Goal: Task Accomplishment & Management: Complete application form

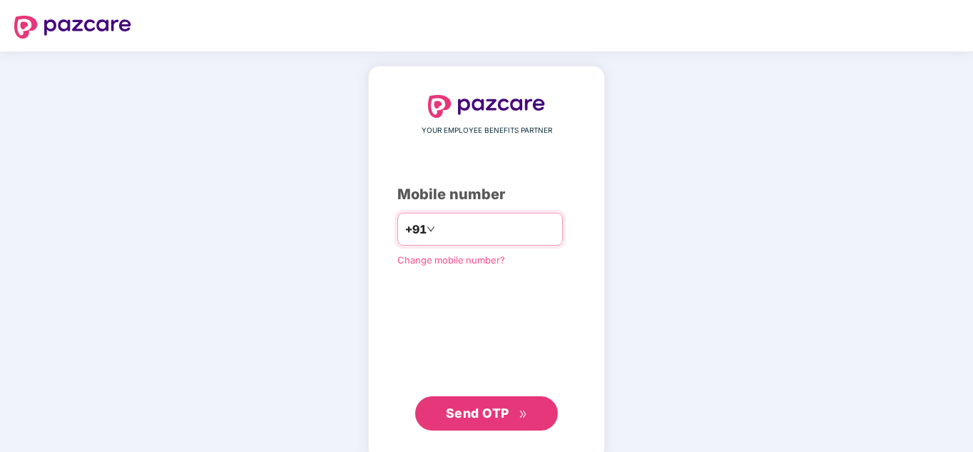
click at [514, 222] on input "number" at bounding box center [496, 229] width 117 height 23
type input "**********"
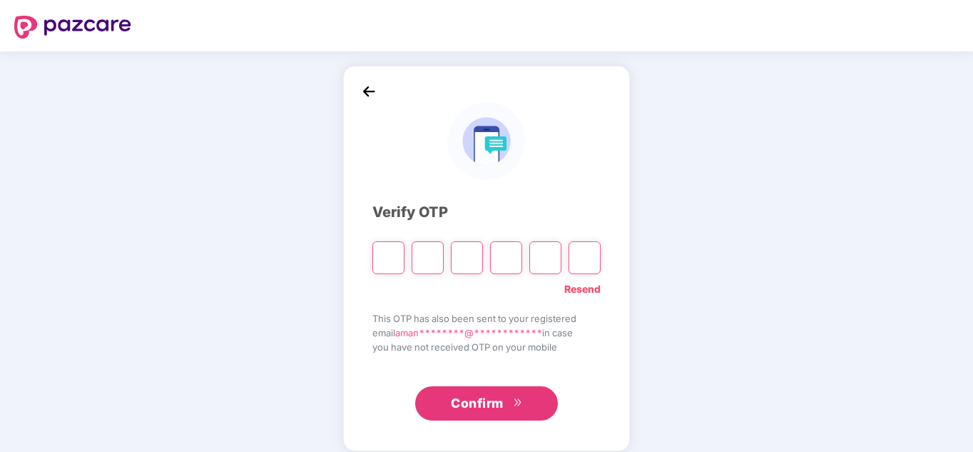
type input "*"
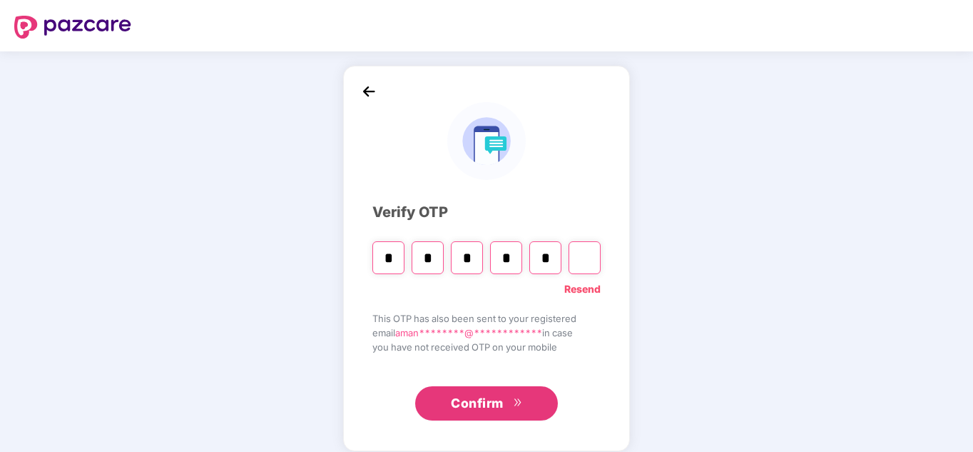
type input "*"
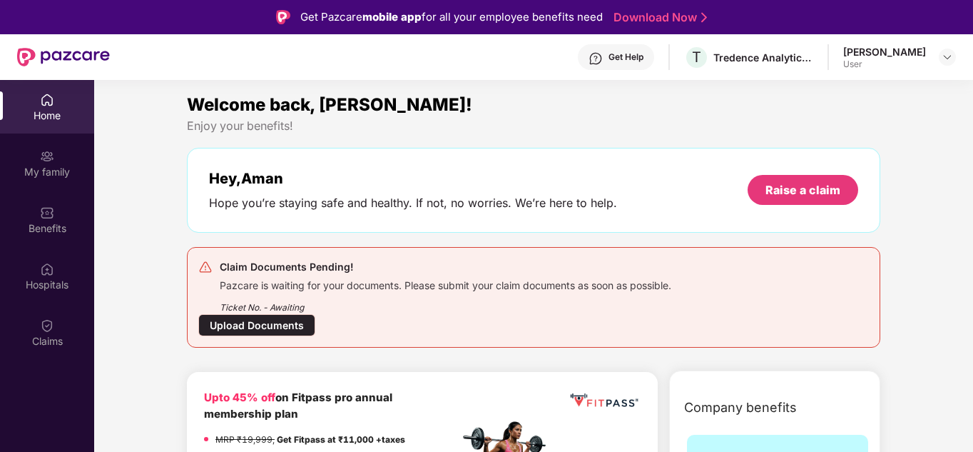
click at [253, 329] on div "Upload Documents" at bounding box center [256, 325] width 117 height 22
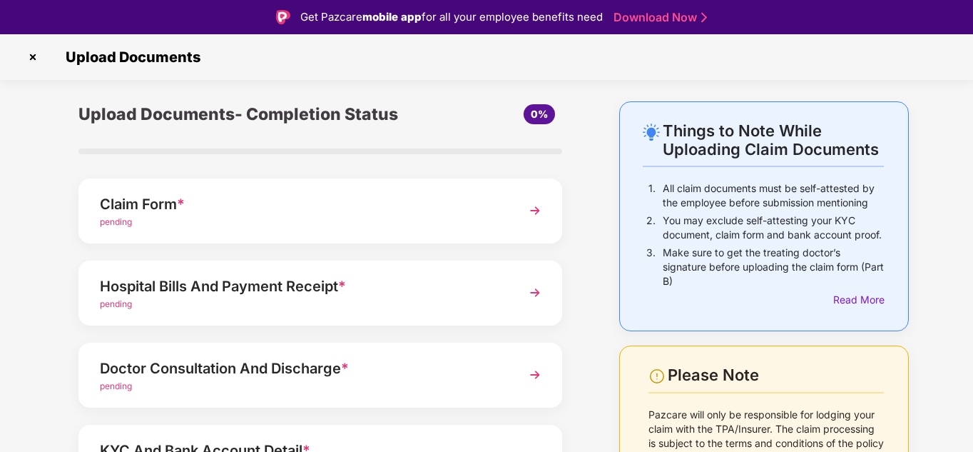
click at [323, 210] on div "Claim Form *" at bounding box center [302, 204] width 404 height 23
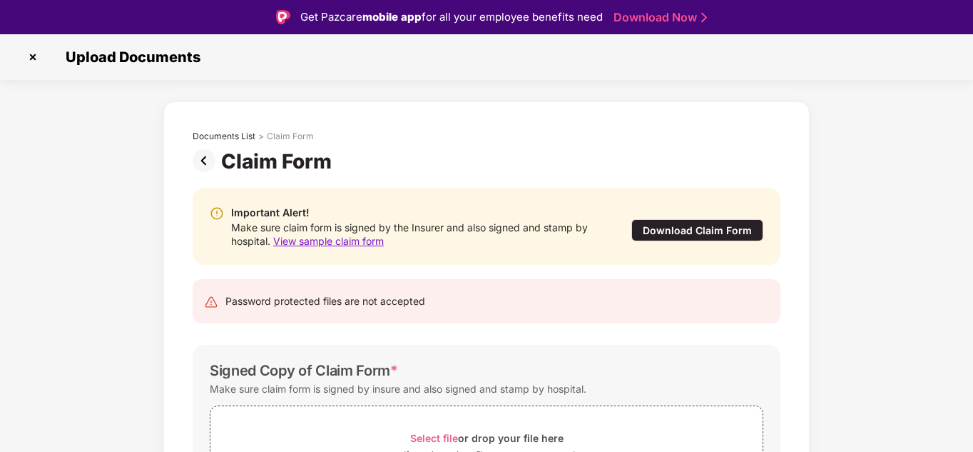
scroll to position [113, 0]
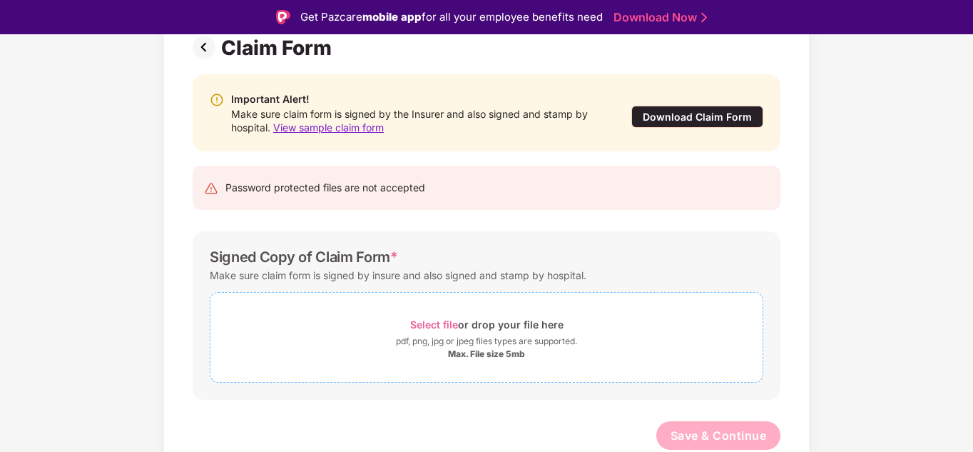
click at [428, 323] on span "Select file" at bounding box center [434, 324] width 48 height 12
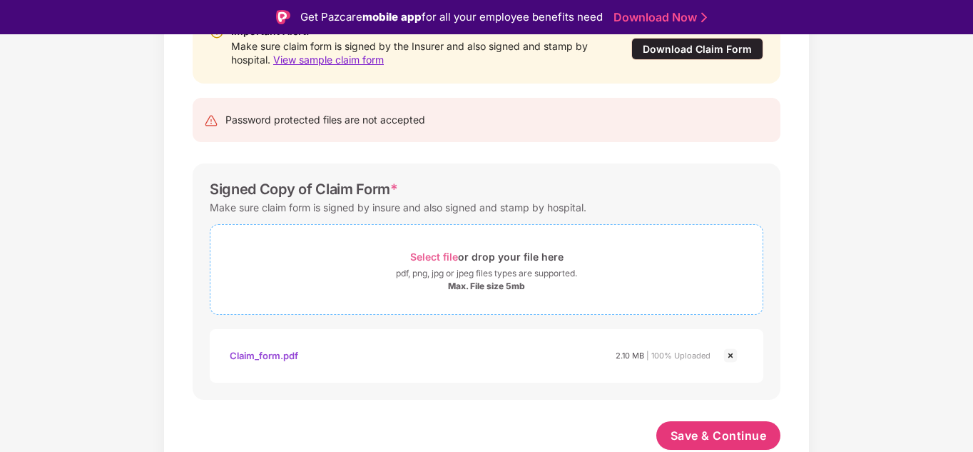
scroll to position [34, 0]
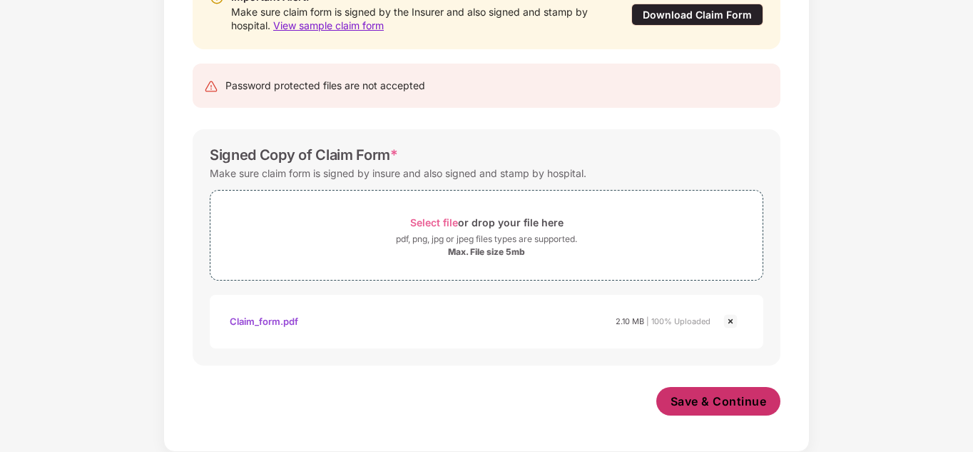
click at [692, 403] on span "Save & Continue" at bounding box center [719, 401] width 96 height 16
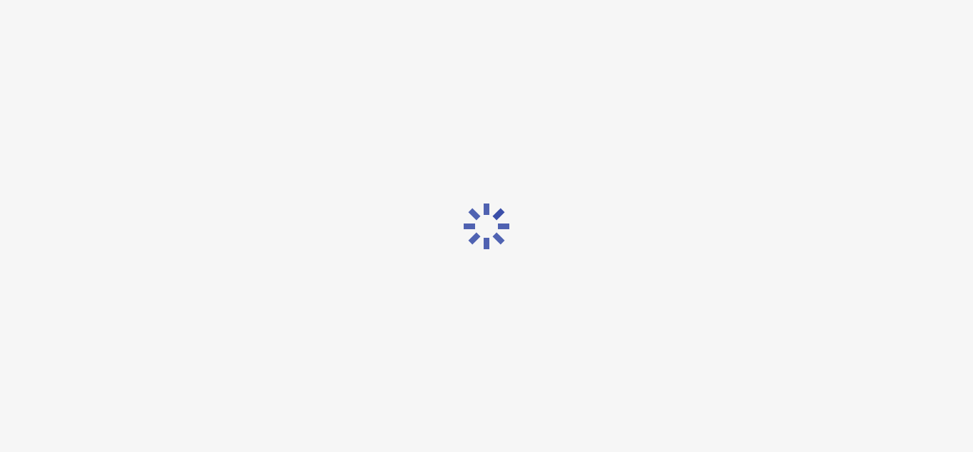
scroll to position [0, 0]
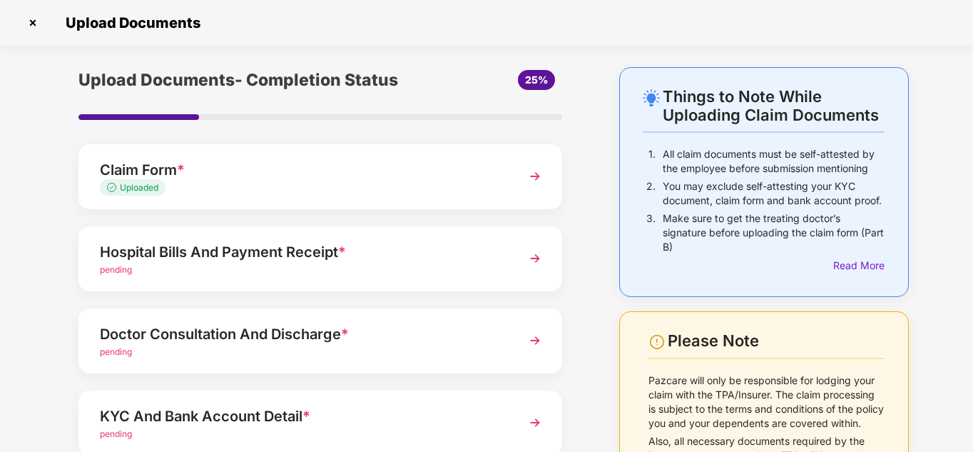
click at [290, 253] on div "Hospital Bills And Payment Receipt *" at bounding box center [302, 252] width 404 height 23
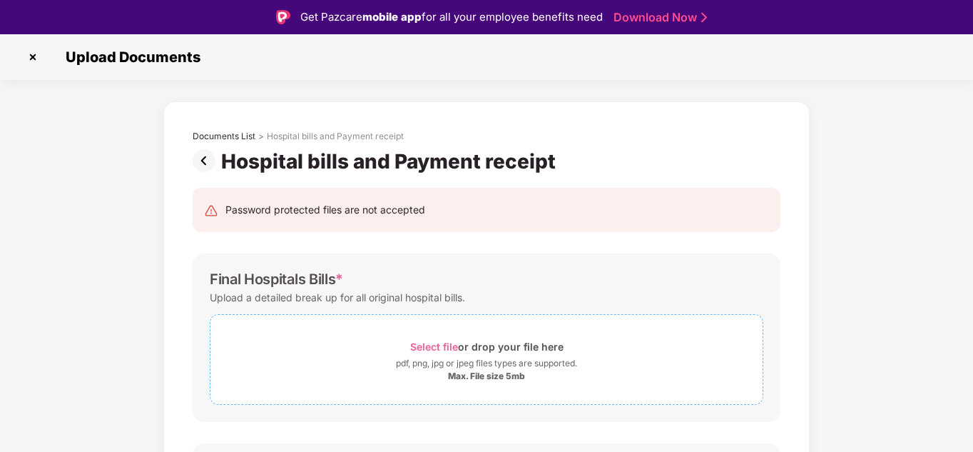
click at [492, 372] on div "Max. File size 5mb" at bounding box center [486, 375] width 77 height 11
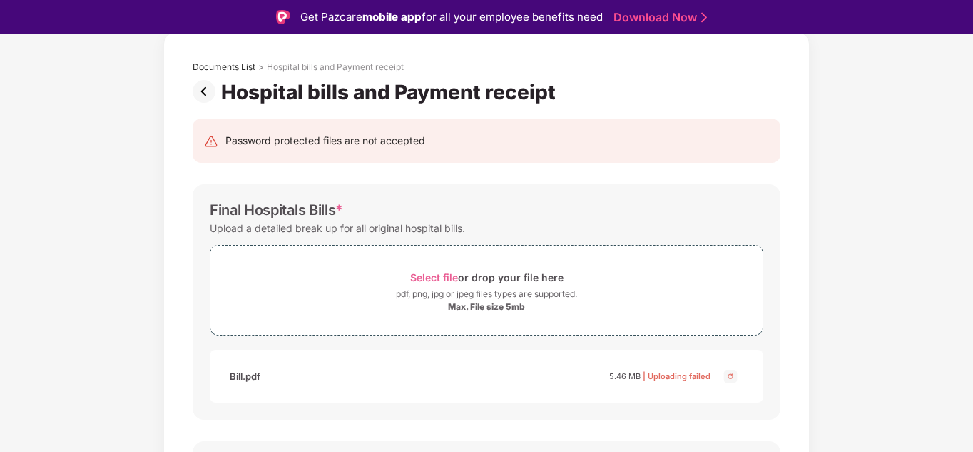
scroll to position [143, 0]
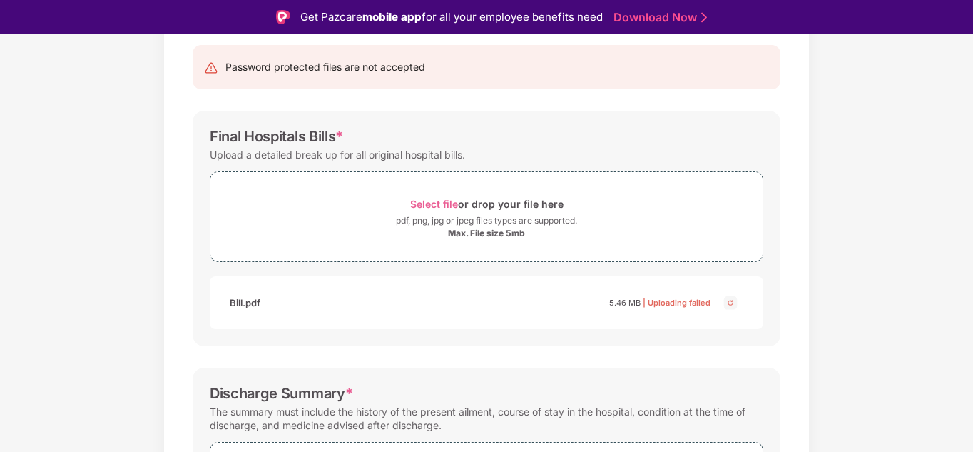
click at [730, 303] on img at bounding box center [730, 302] width 17 height 17
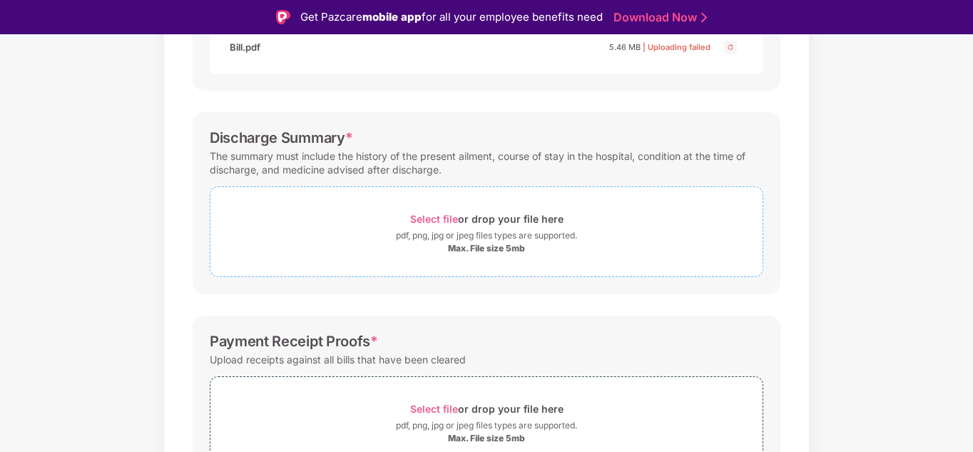
scroll to position [411, 0]
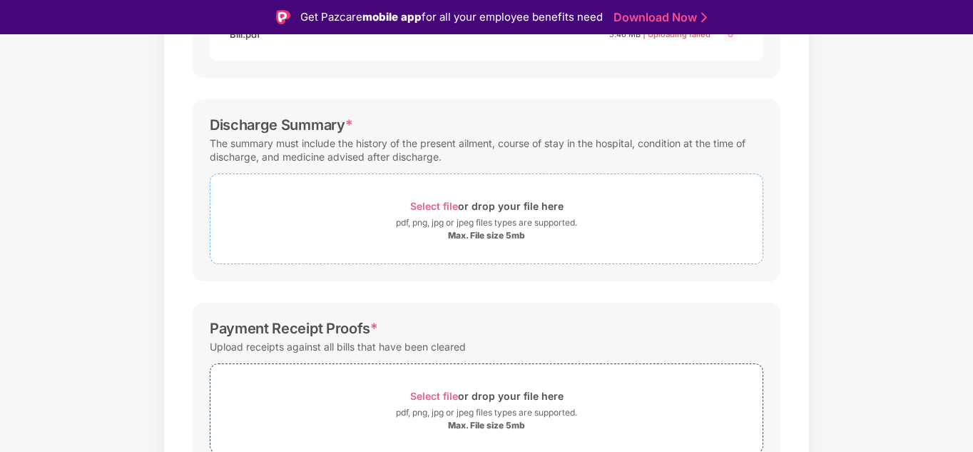
click at [438, 207] on span "Select file" at bounding box center [434, 206] width 48 height 12
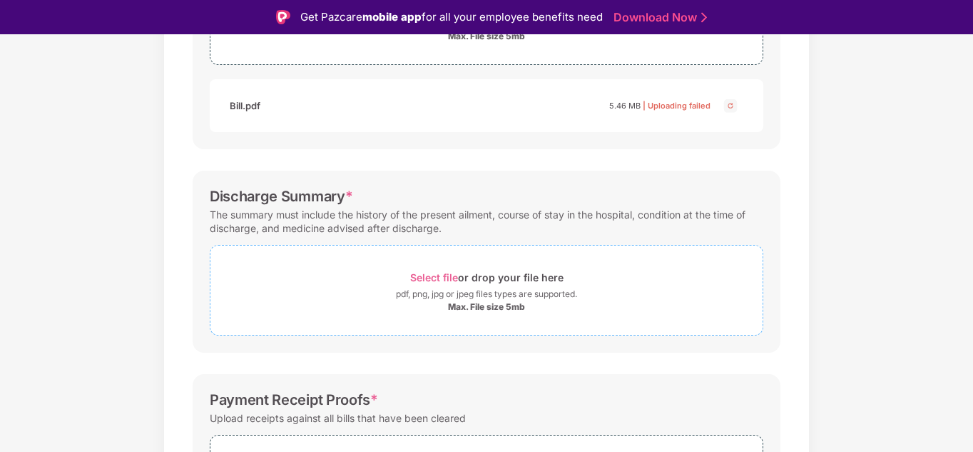
scroll to position [482, 0]
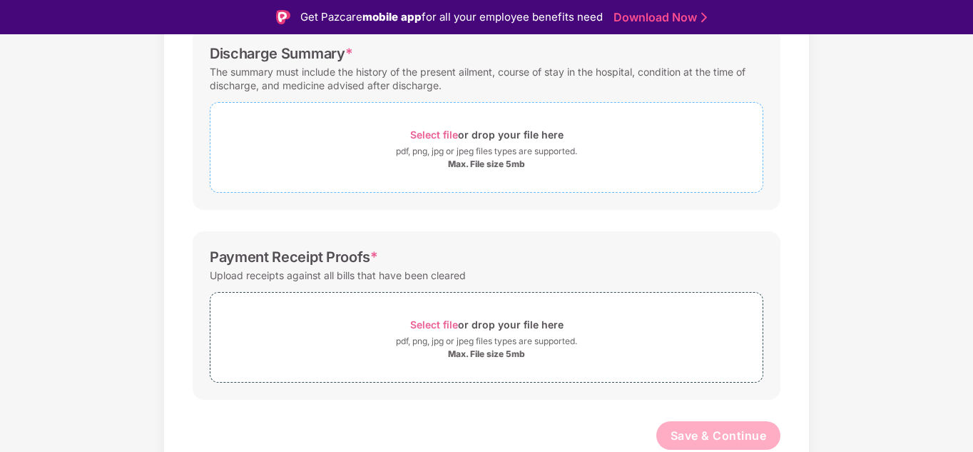
click at [470, 153] on div "pdf, png, jpg or jpeg files types are supported." at bounding box center [486, 151] width 181 height 14
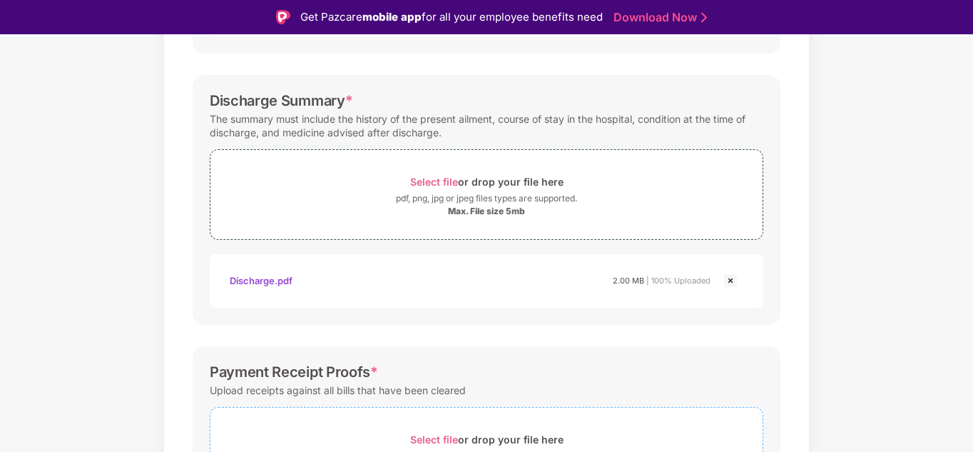
scroll to position [550, 0]
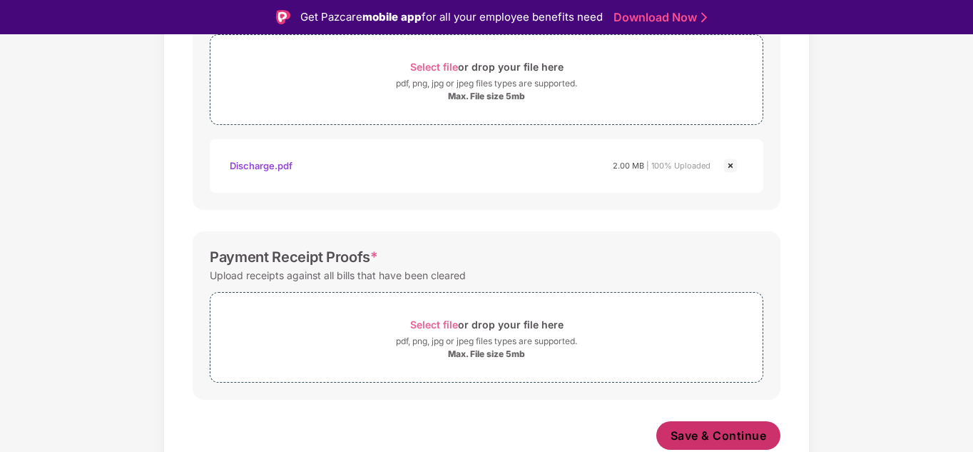
click at [716, 428] on span "Save & Continue" at bounding box center [719, 436] width 96 height 16
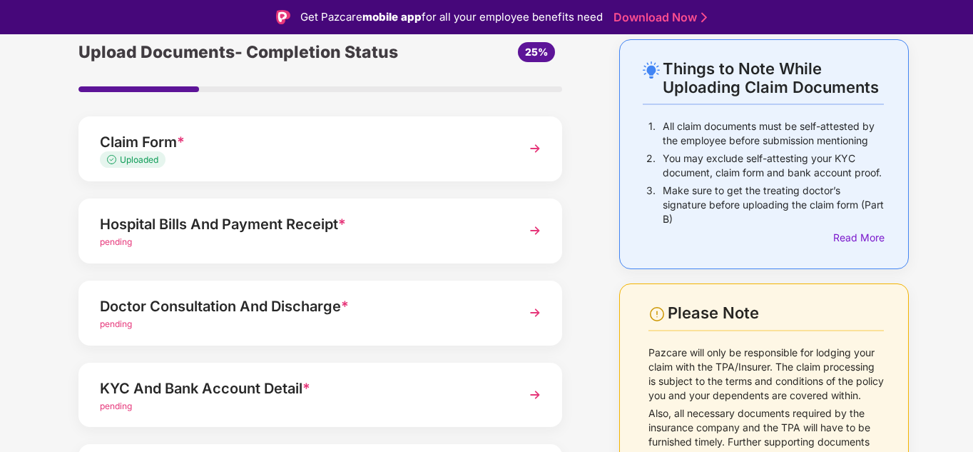
scroll to position [143, 0]
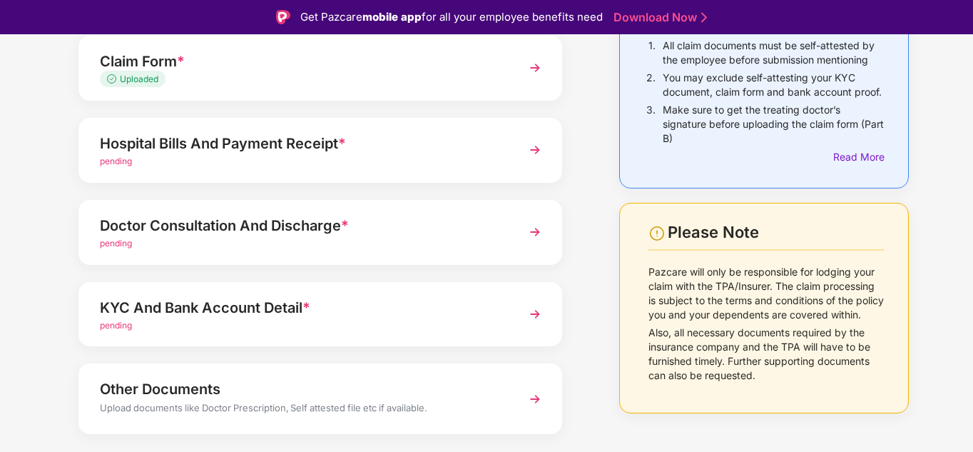
click at [383, 233] on div "Doctor Consultation And Discharge *" at bounding box center [302, 225] width 404 height 23
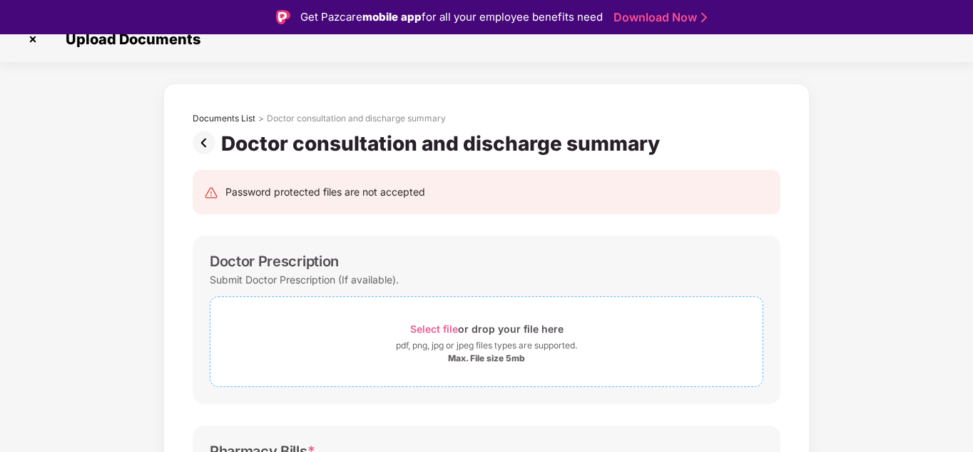
scroll to position [0, 0]
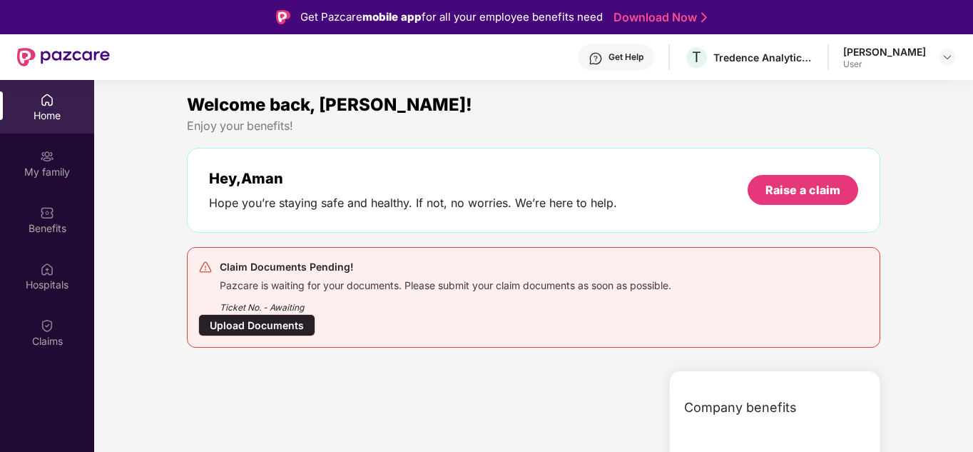
click at [257, 328] on div "Upload Documents" at bounding box center [256, 325] width 117 height 22
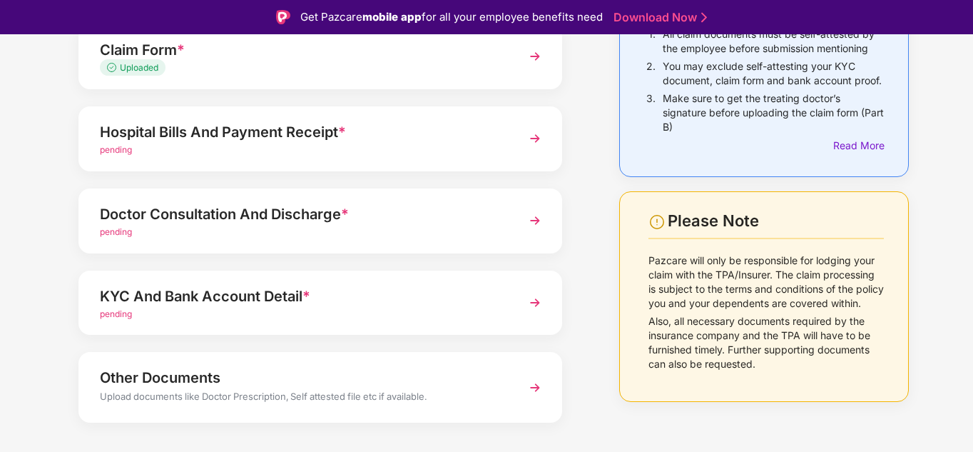
scroll to position [179, 0]
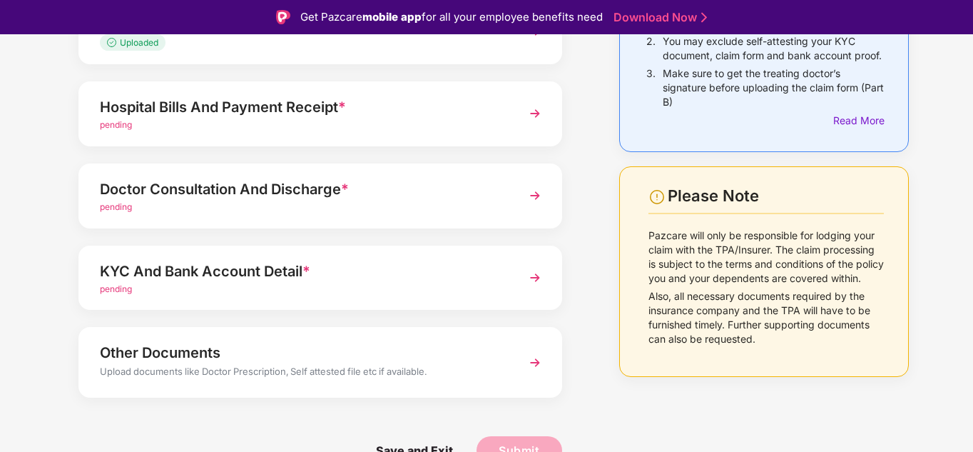
click at [394, 269] on div "KYC And Bank Account Detail *" at bounding box center [302, 271] width 404 height 23
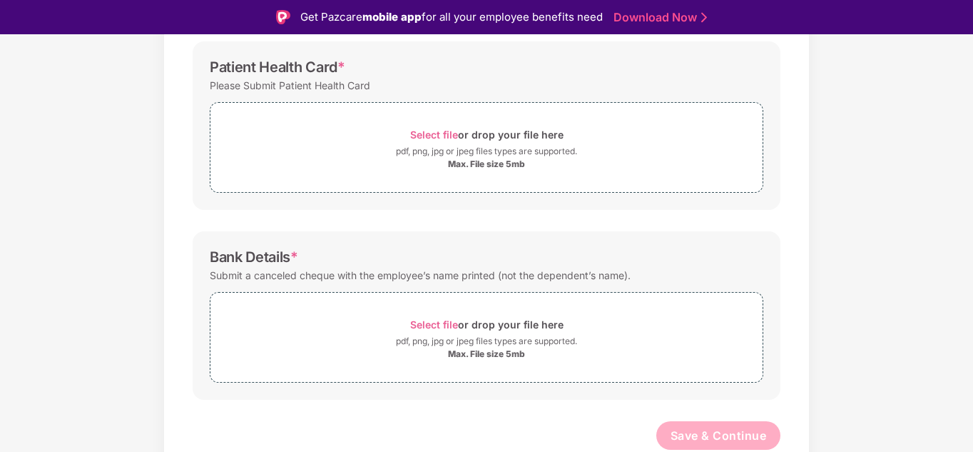
scroll to position [34, 0]
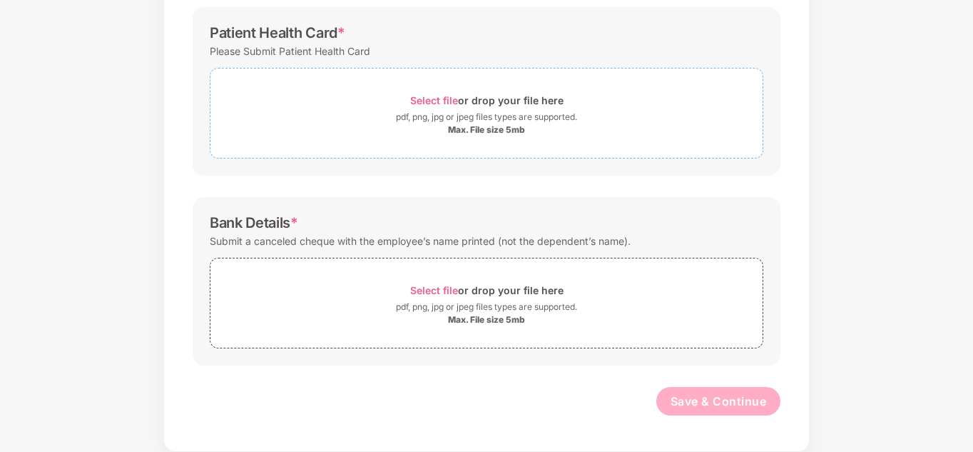
click at [492, 125] on div "Max. File size 5mb" at bounding box center [486, 129] width 77 height 11
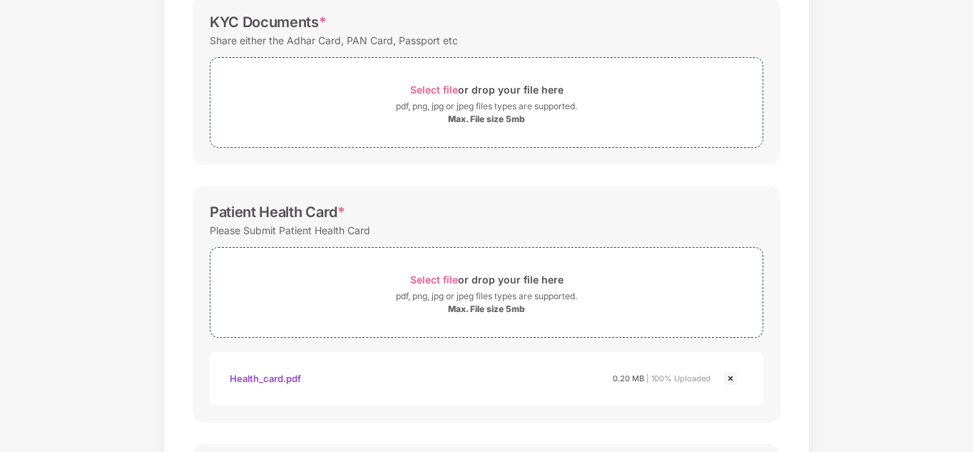
scroll to position [470, 0]
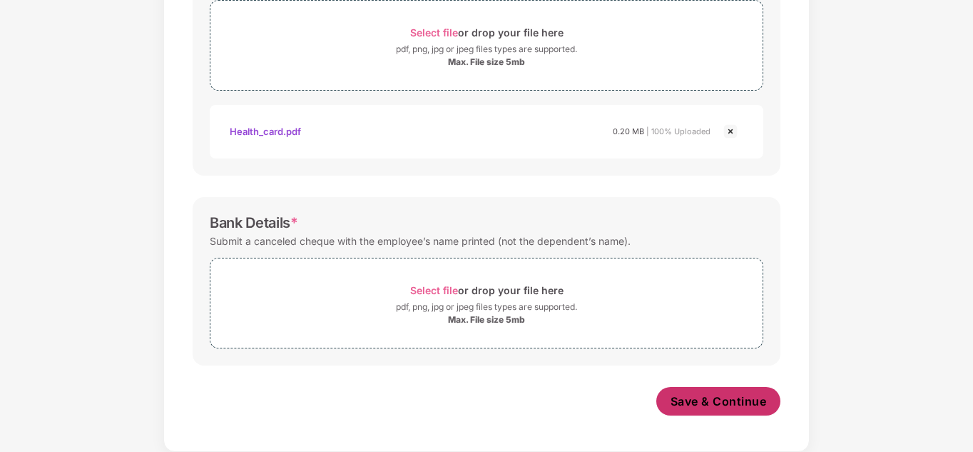
click at [715, 403] on span "Save & Continue" at bounding box center [719, 401] width 96 height 16
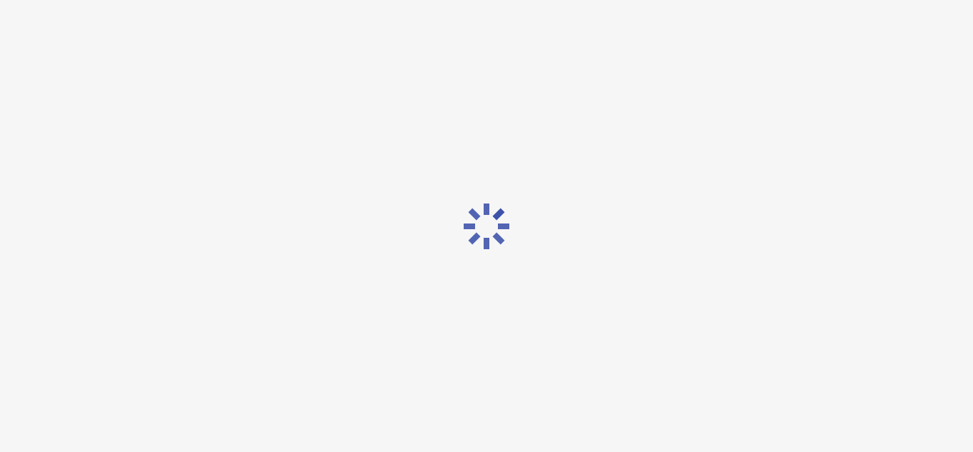
scroll to position [0, 0]
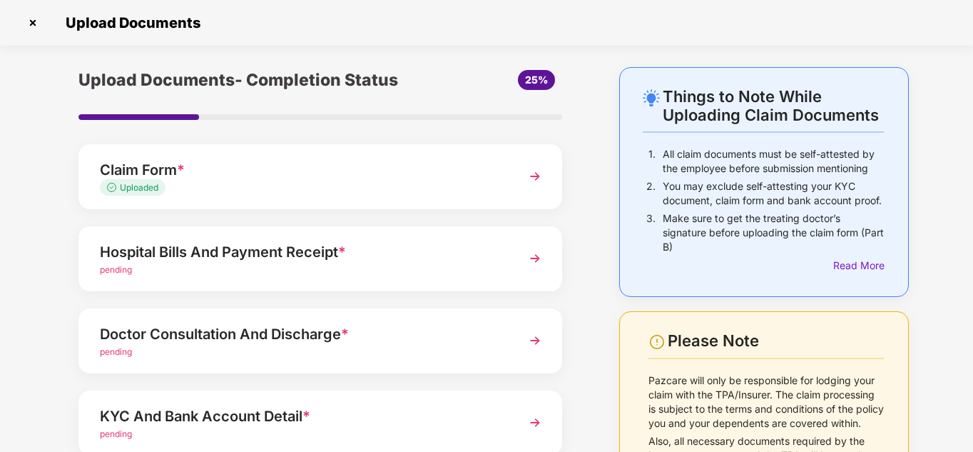
click at [312, 257] on div "Hospital Bills And Payment Receipt *" at bounding box center [302, 252] width 404 height 23
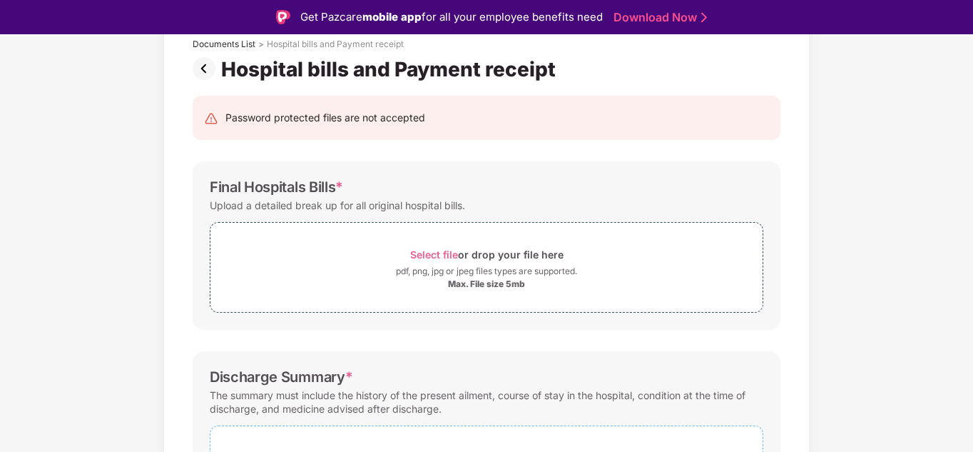
scroll to position [143, 0]
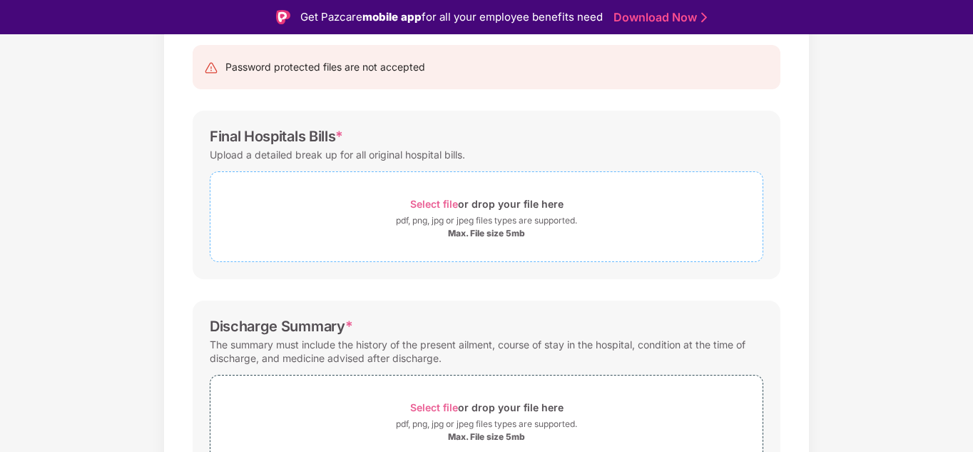
click at [467, 228] on div "Max. File size 5mb" at bounding box center [486, 233] width 77 height 11
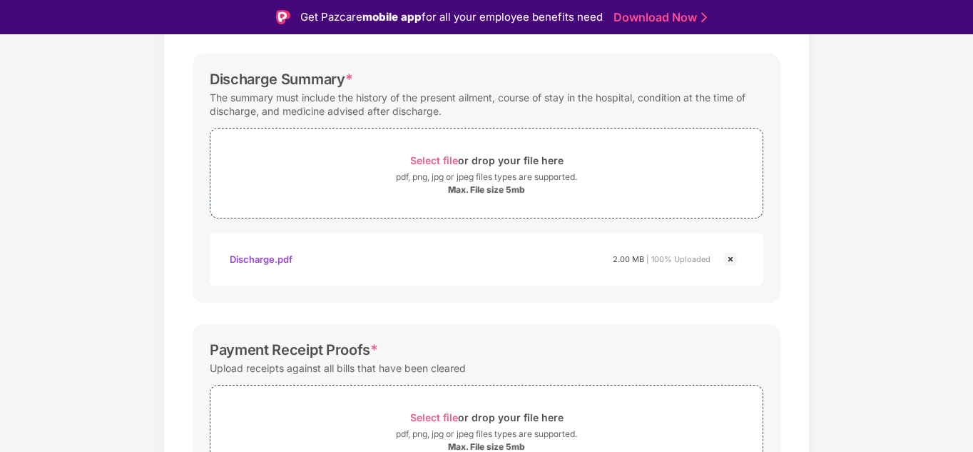
scroll to position [566, 0]
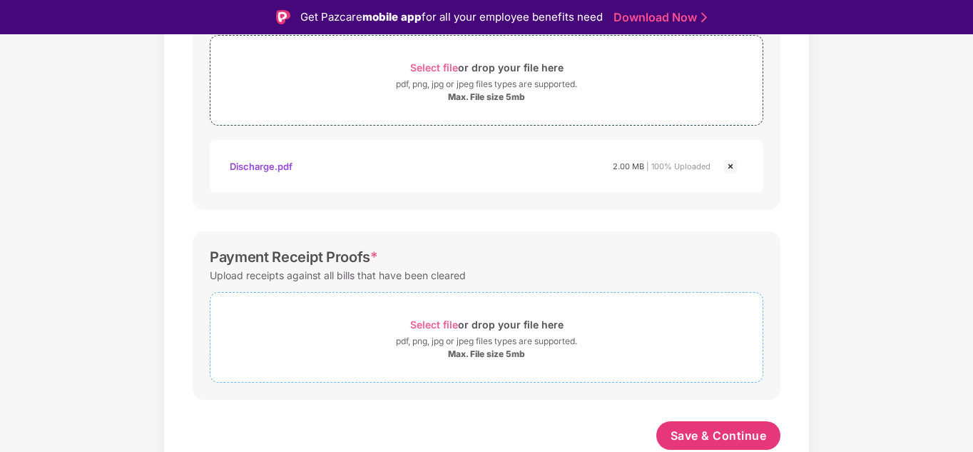
click at [476, 354] on div "Max. File size 5mb" at bounding box center [486, 353] width 77 height 11
click at [706, 430] on span "Save & Continue" at bounding box center [719, 436] width 96 height 16
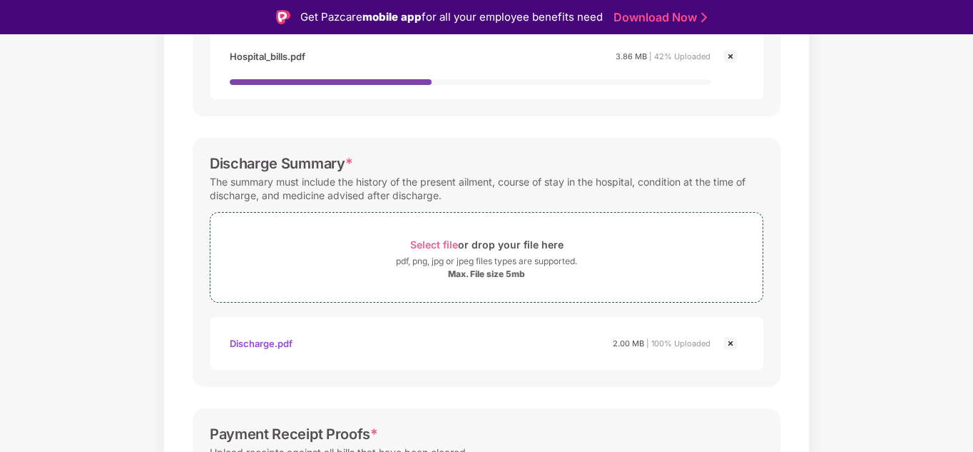
scroll to position [209, 0]
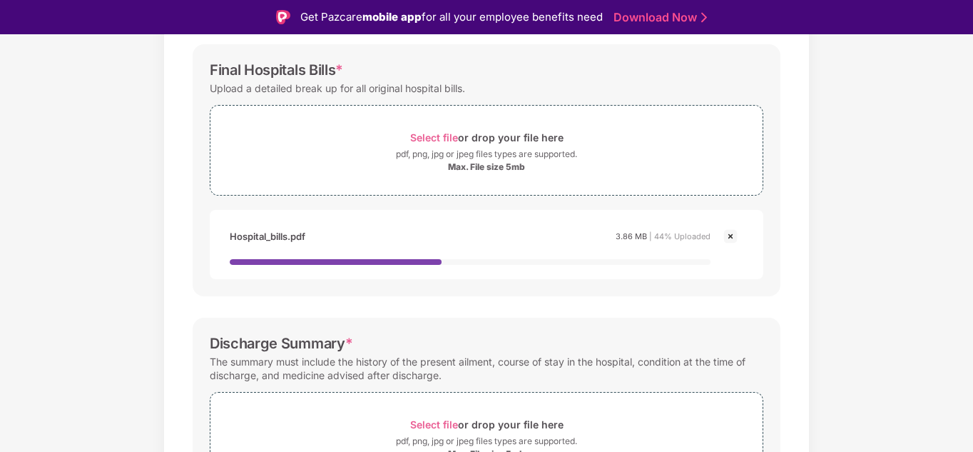
click at [731, 237] on img at bounding box center [730, 236] width 17 height 17
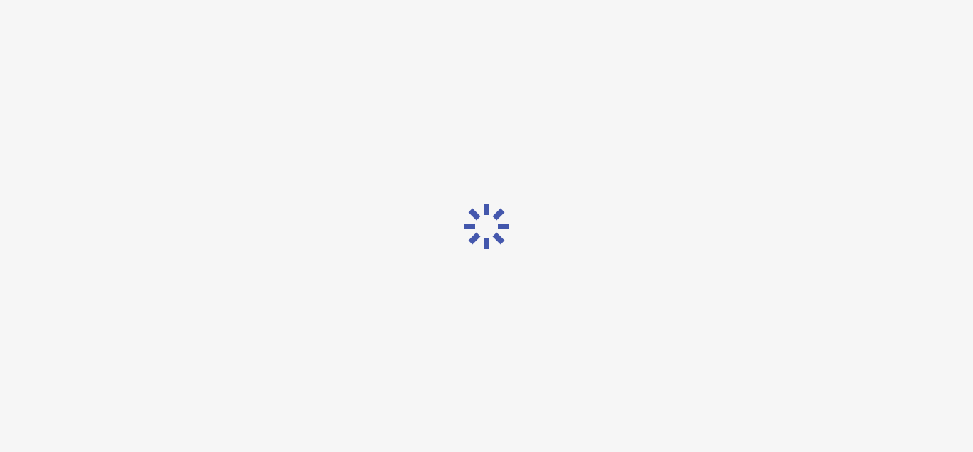
scroll to position [0, 0]
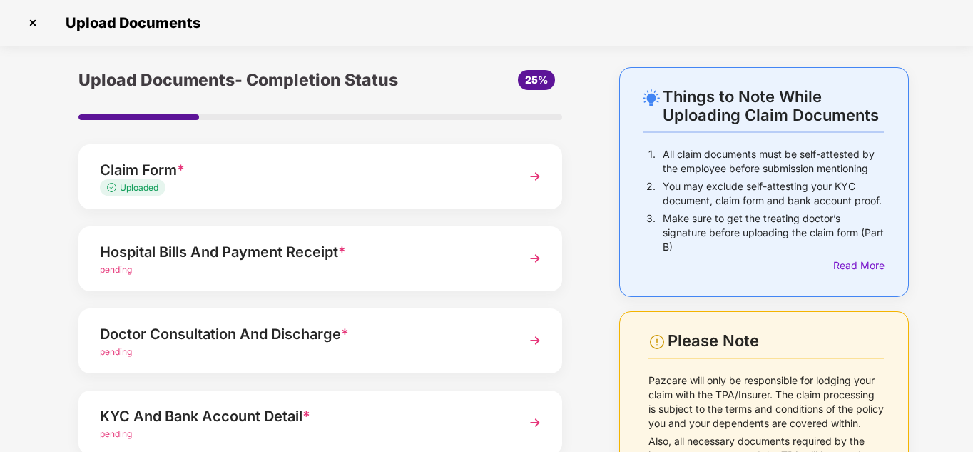
click at [348, 260] on div "Hospital Bills And Payment Receipt *" at bounding box center [302, 252] width 404 height 23
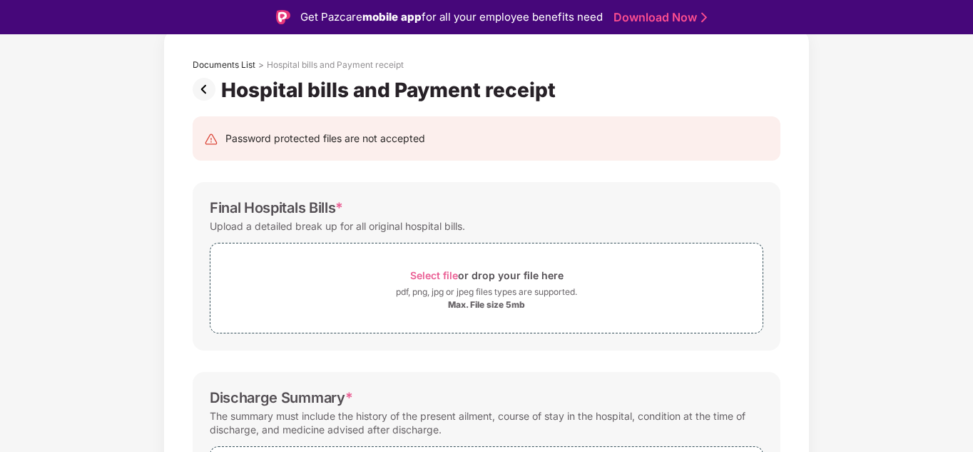
scroll to position [143, 0]
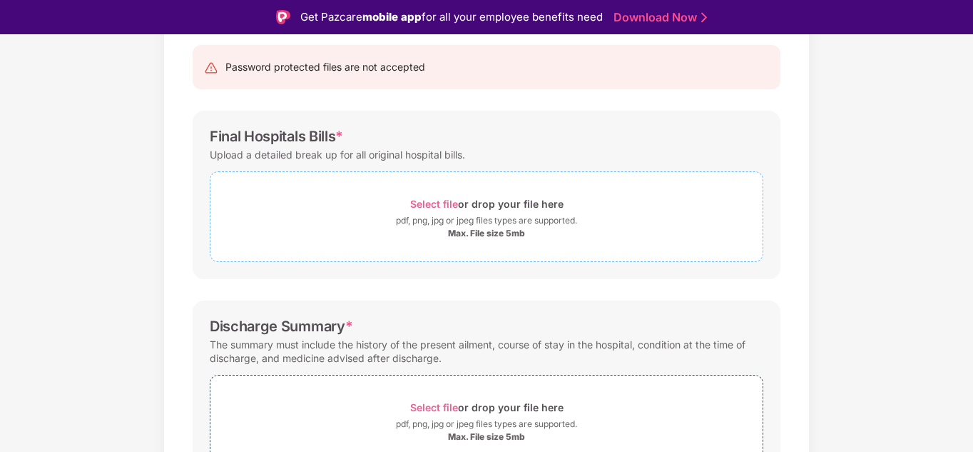
click at [463, 214] on div "pdf, png, jpg or jpeg files types are supported." at bounding box center [486, 220] width 181 height 14
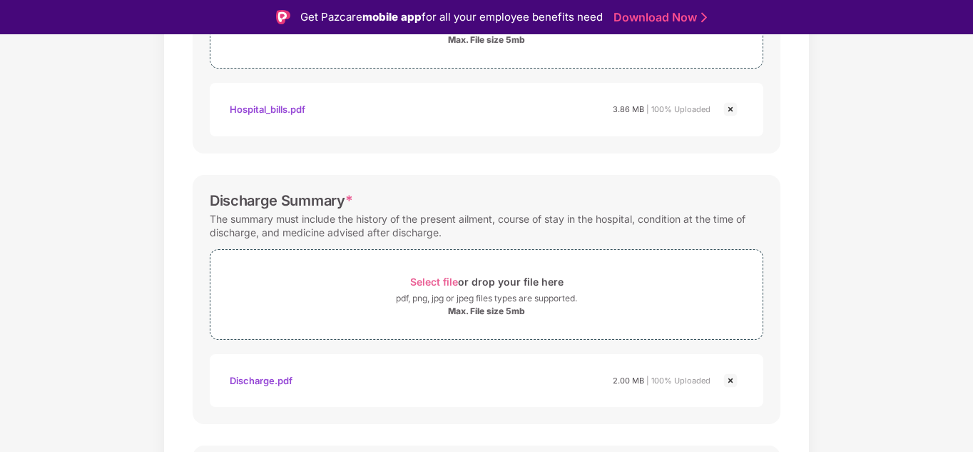
scroll to position [550, 0]
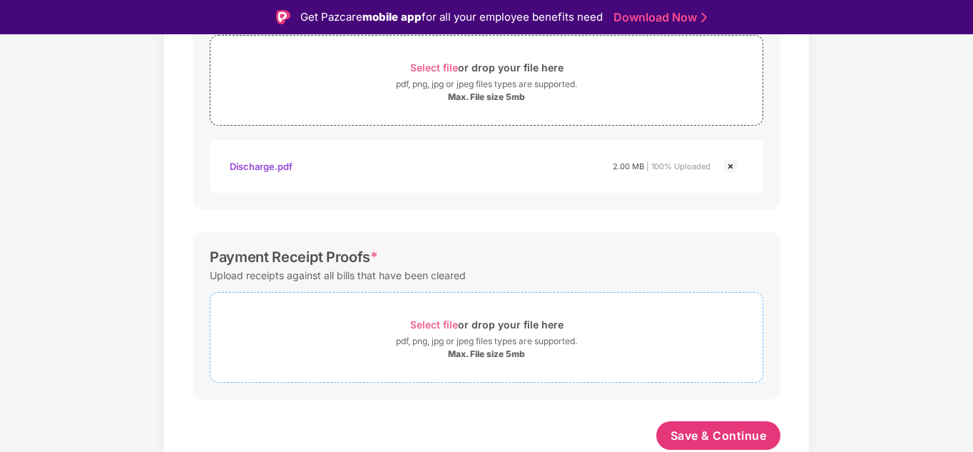
click at [550, 304] on span "Select file or drop your file here pdf, png, jpg or jpeg files types are suppor…" at bounding box center [487, 337] width 552 height 68
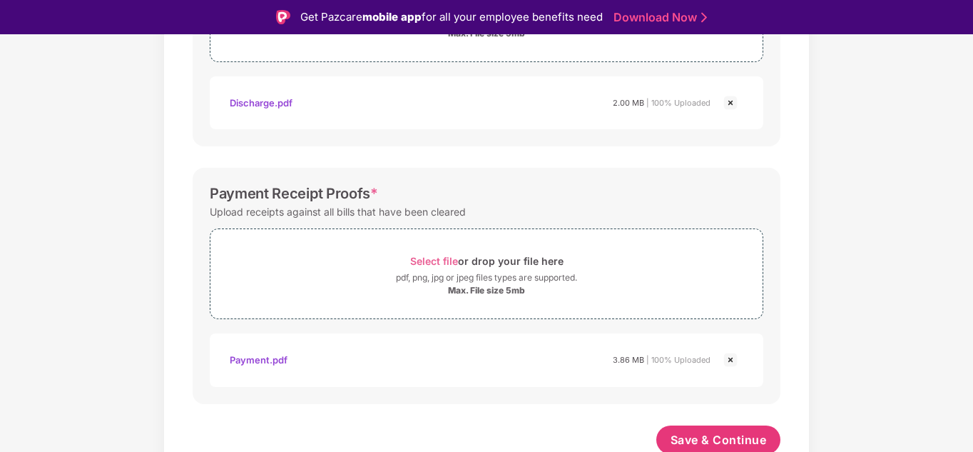
scroll to position [618, 0]
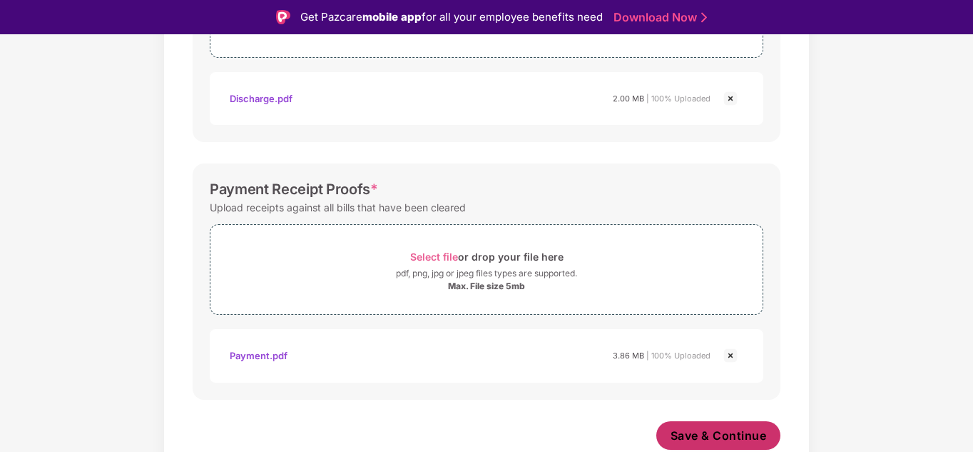
click at [755, 433] on span "Save & Continue" at bounding box center [719, 436] width 96 height 16
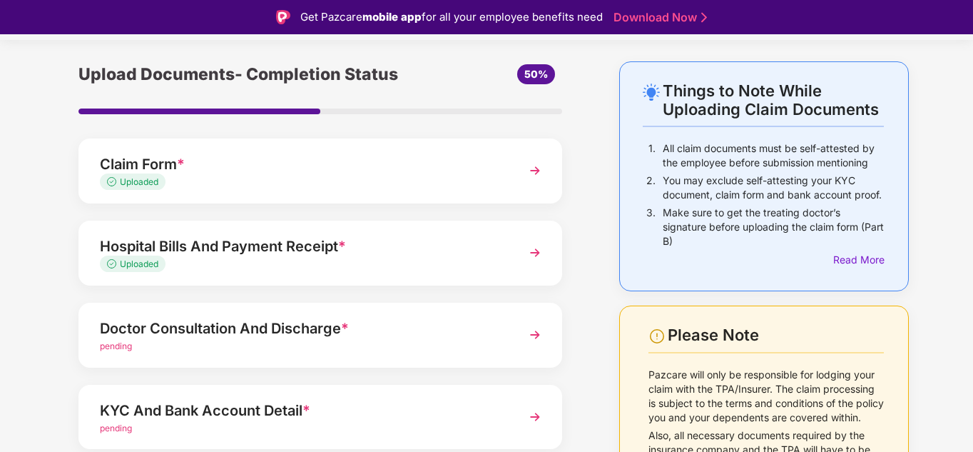
scroll to position [71, 0]
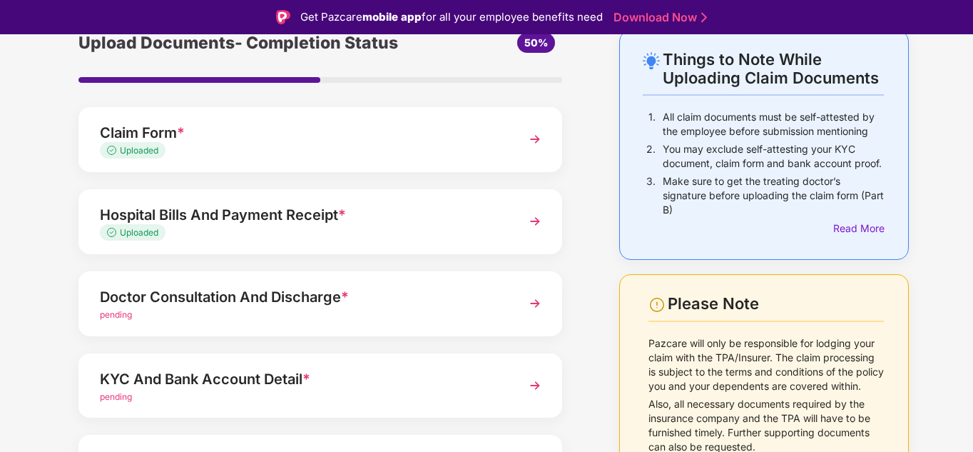
click at [345, 303] on span "*" at bounding box center [345, 296] width 8 height 17
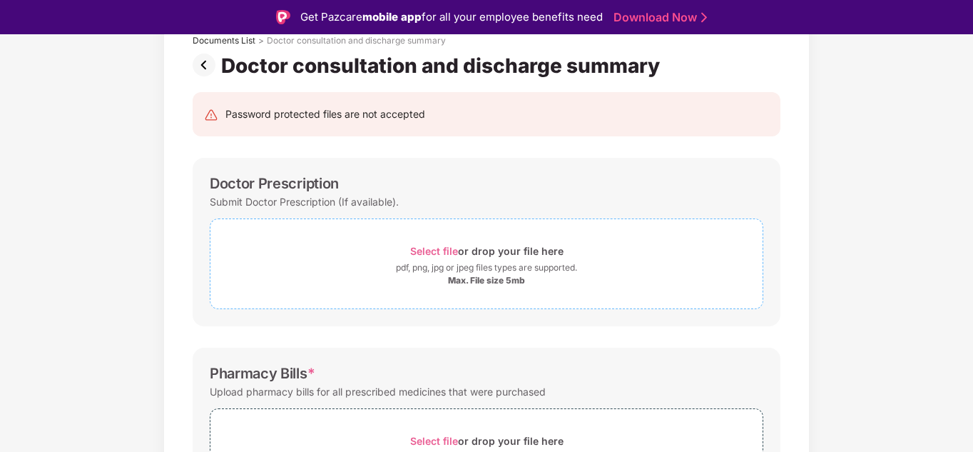
scroll to position [214, 0]
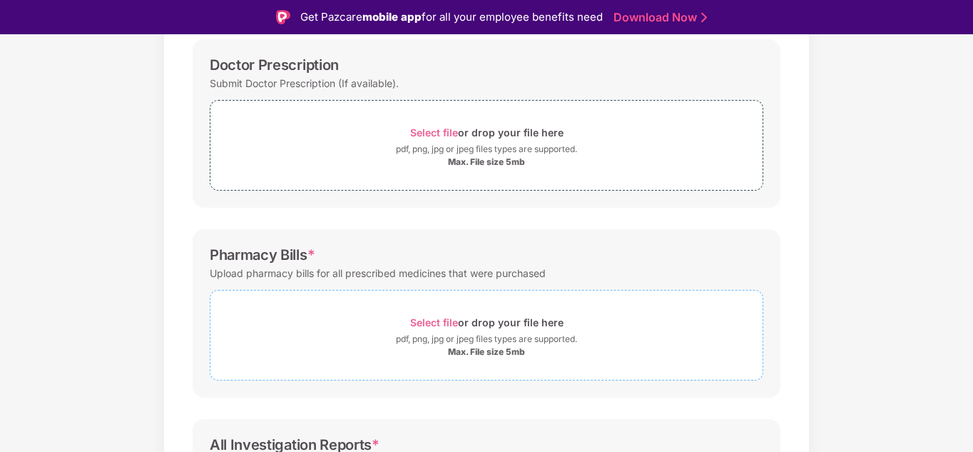
click at [472, 346] on div "Max. File size 5mb" at bounding box center [486, 351] width 77 height 11
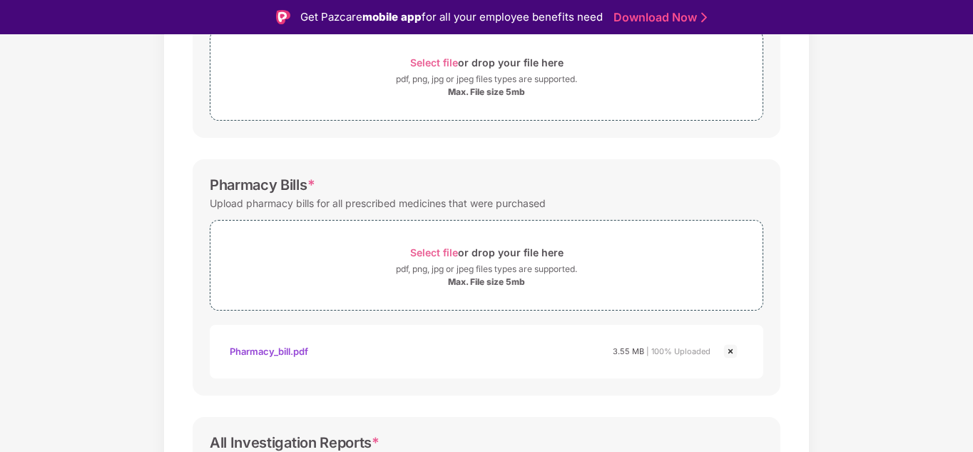
scroll to position [143, 0]
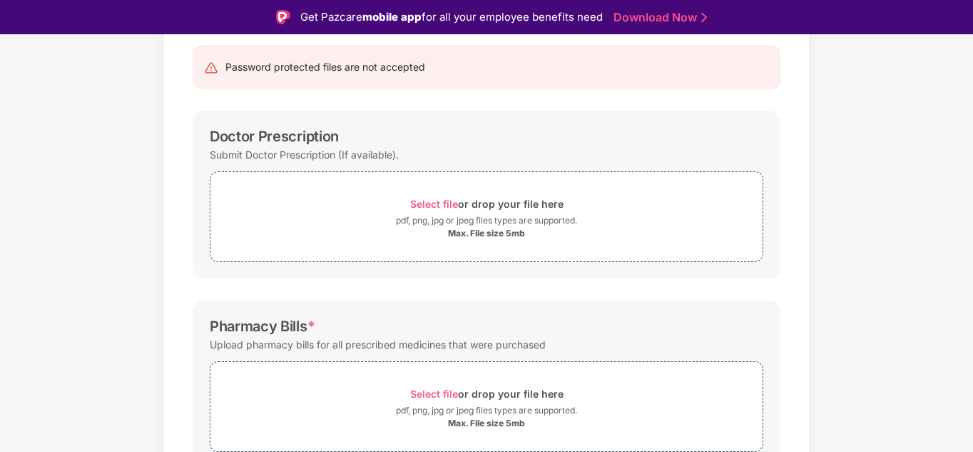
click at [291, 157] on div "Submit Doctor Prescription (If available)." at bounding box center [304, 154] width 189 height 19
copy div "Prescription"
click at [465, 233] on div "Max. File size 5mb" at bounding box center [486, 233] width 77 height 11
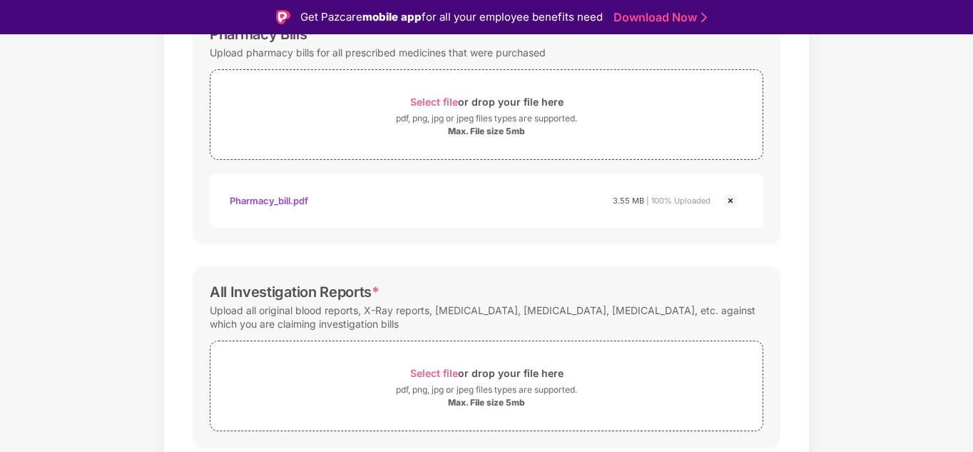
scroll to position [551, 0]
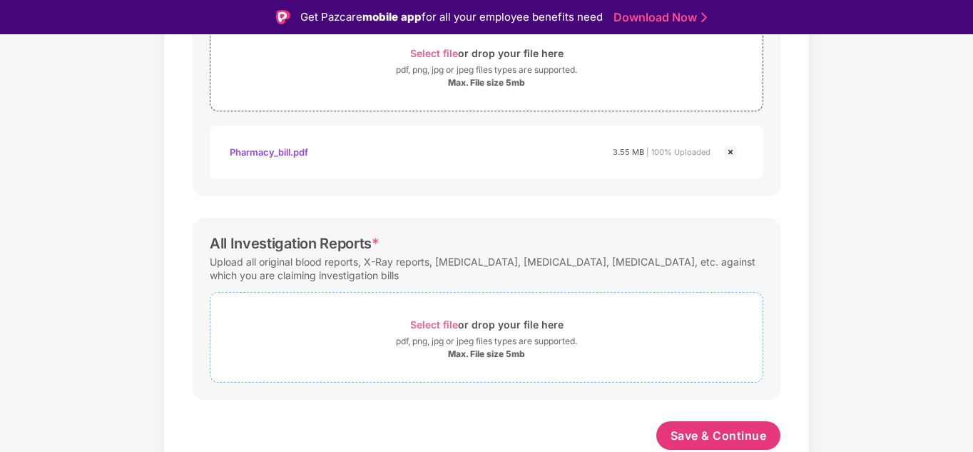
click at [440, 319] on span "Select file" at bounding box center [434, 324] width 48 height 12
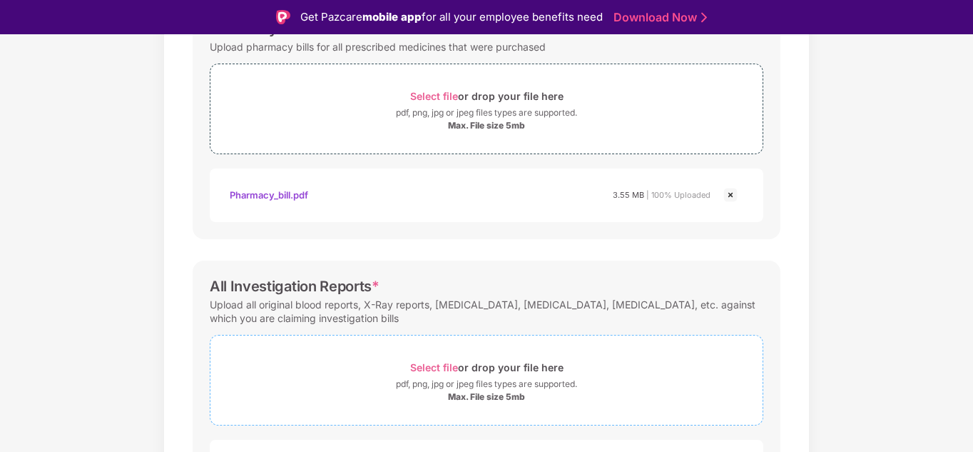
scroll to position [619, 0]
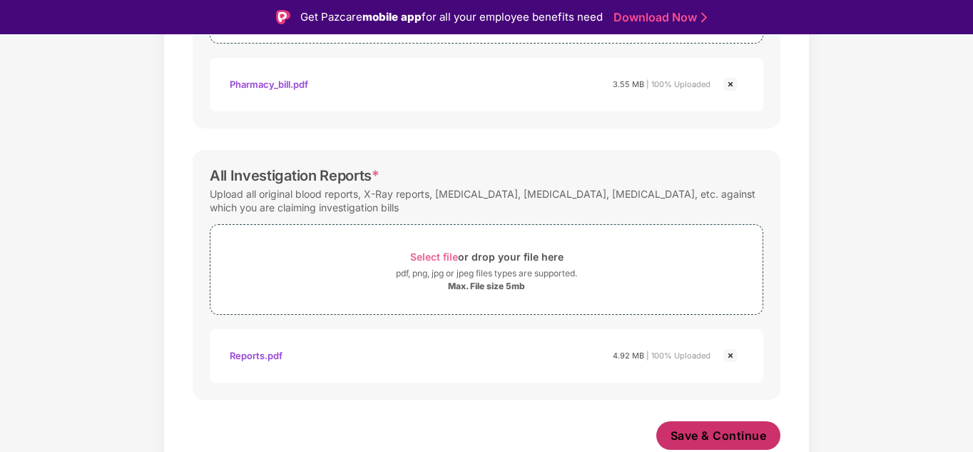
click at [739, 431] on span "Save & Continue" at bounding box center [719, 436] width 96 height 16
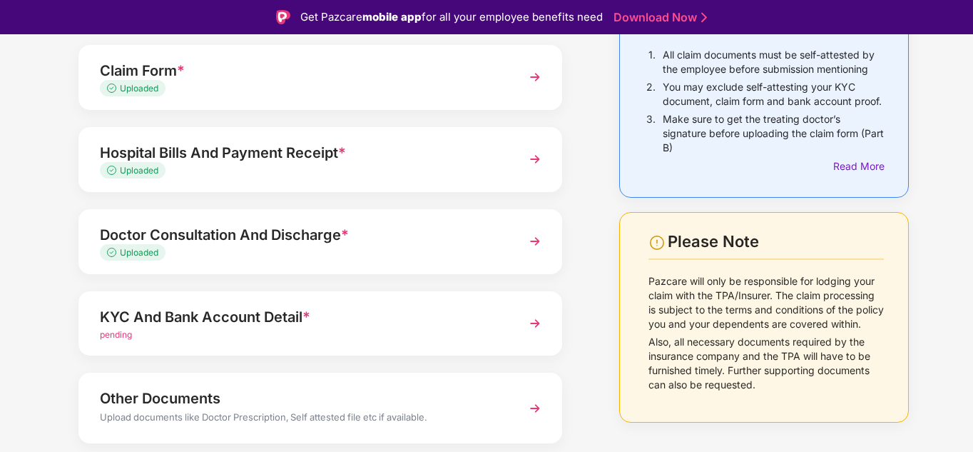
scroll to position [143, 0]
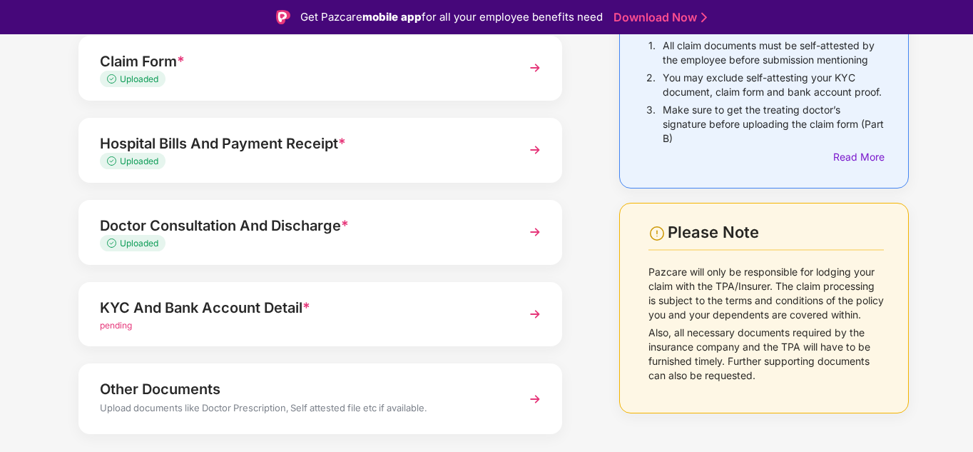
click at [228, 398] on div "Other Documents" at bounding box center [302, 389] width 404 height 23
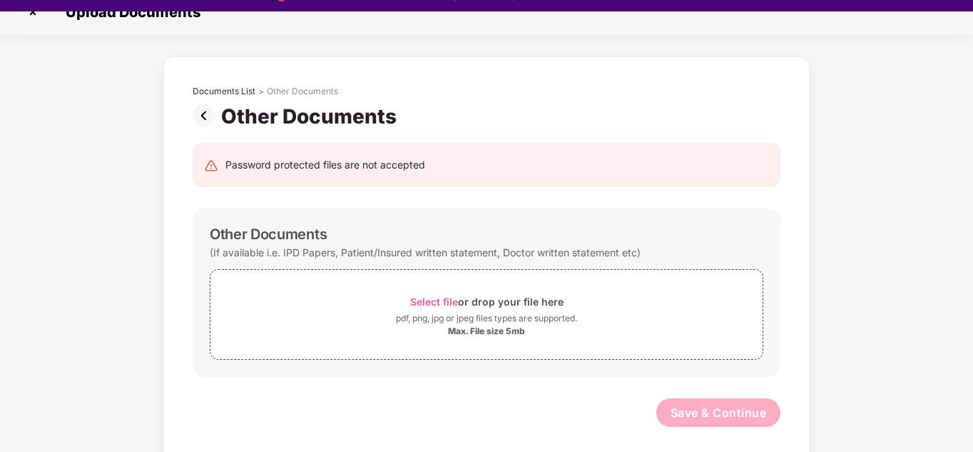
scroll to position [34, 0]
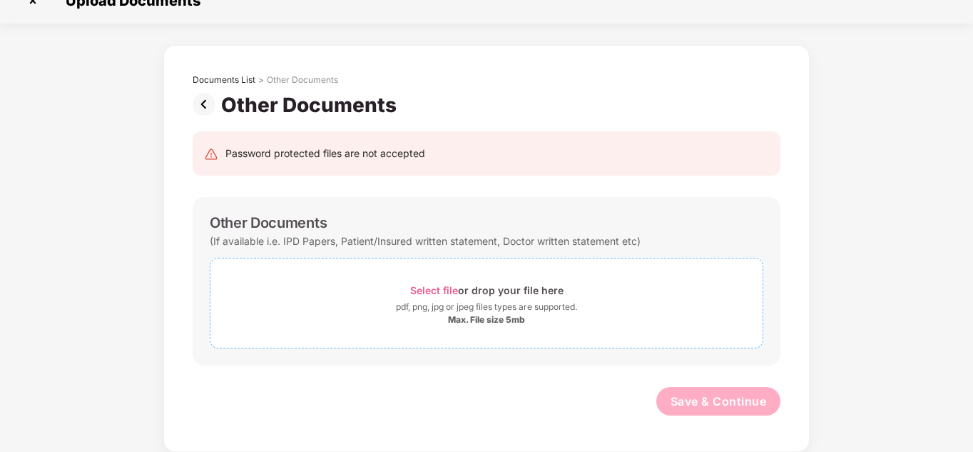
click at [440, 292] on span "Select file" at bounding box center [434, 290] width 48 height 12
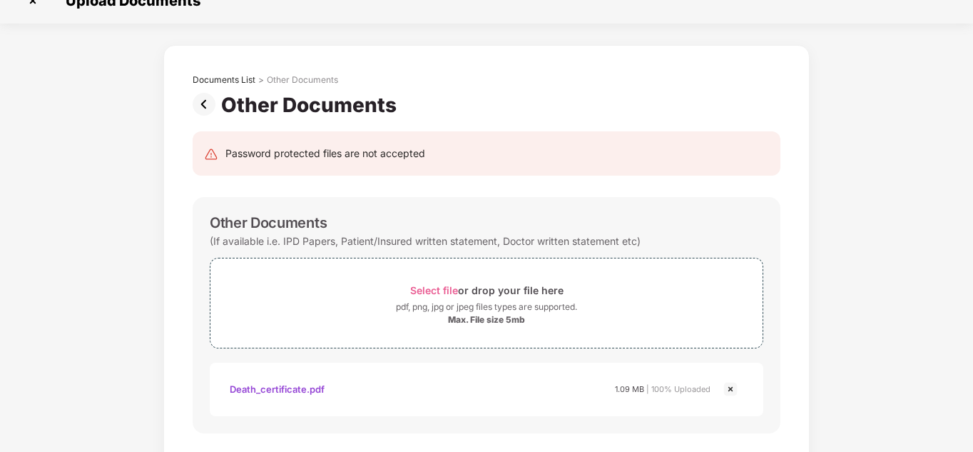
scroll to position [90, 0]
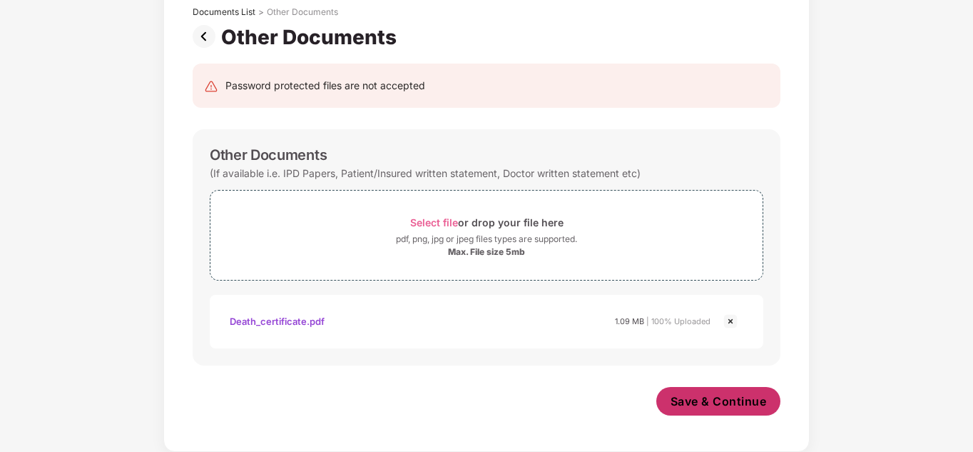
click at [739, 404] on span "Save & Continue" at bounding box center [719, 401] width 96 height 16
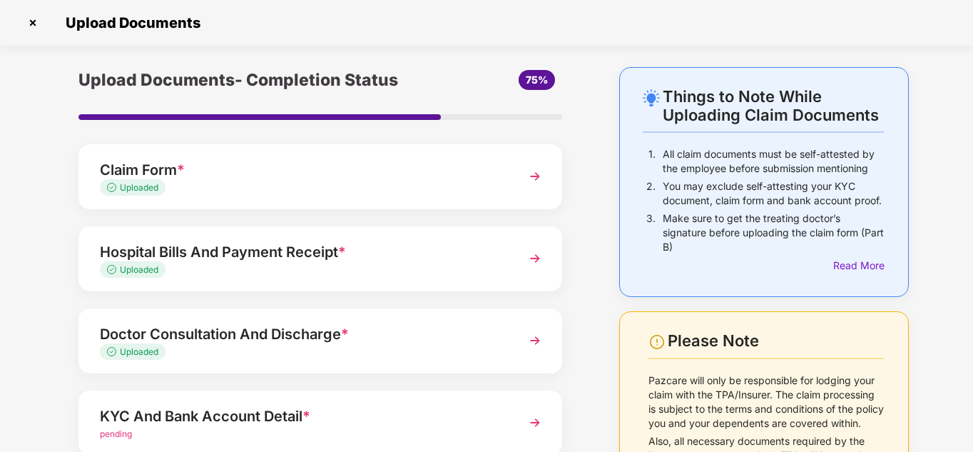
scroll to position [173, 0]
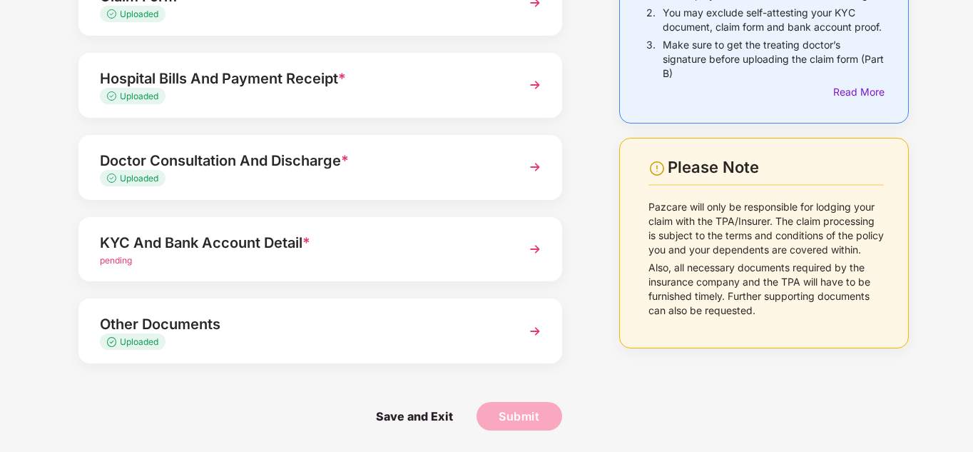
click at [433, 257] on div "pending" at bounding box center [302, 261] width 404 height 14
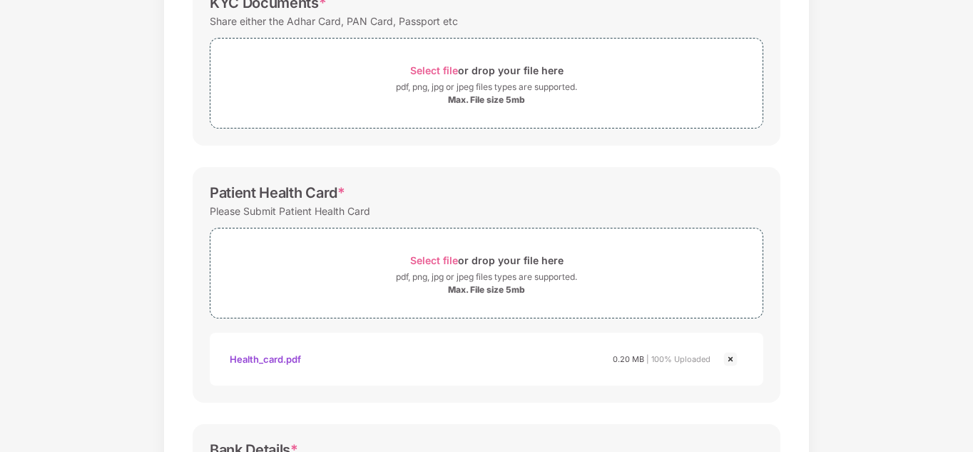
scroll to position [103, 0]
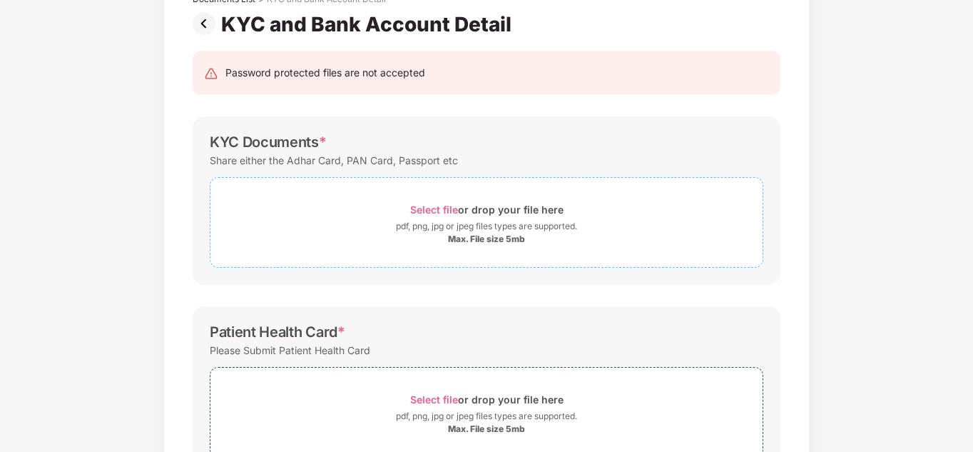
click at [469, 218] on div "Select file or drop your file here" at bounding box center [486, 209] width 153 height 19
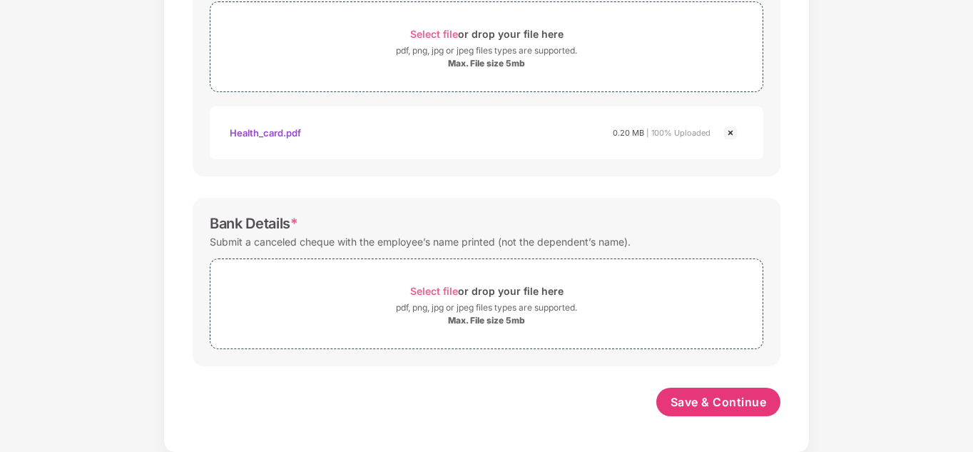
scroll to position [537, 0]
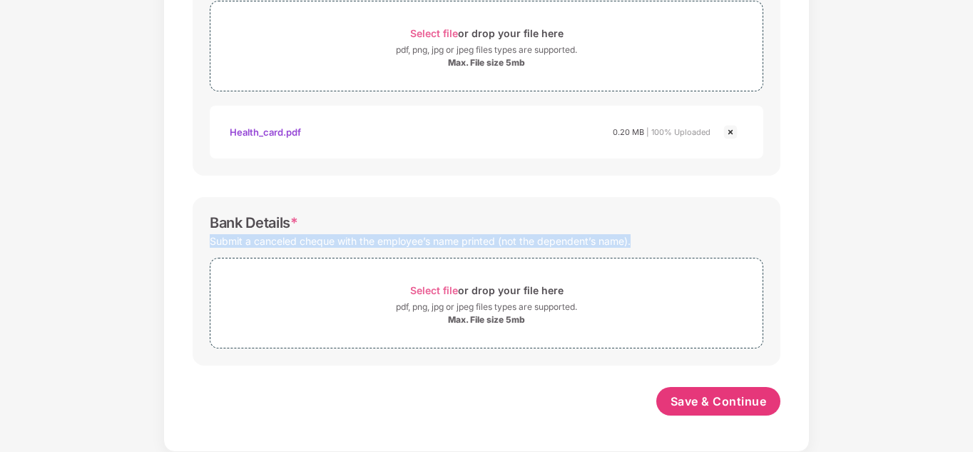
drag, startPoint x: 209, startPoint y: 236, endPoint x: 658, endPoint y: 233, distance: 448.9
click at [659, 236] on div "Submit a canceled cheque with the employee’s name printed (not the dependent’s …" at bounding box center [487, 240] width 554 height 19
copy div "Submit a canceled cheque with the employee’s name printed (not the dependent’s …"
click at [374, 266] on div "Select file or drop your file here pdf, png, jpg or jpeg files types are suppor…" at bounding box center [487, 303] width 554 height 91
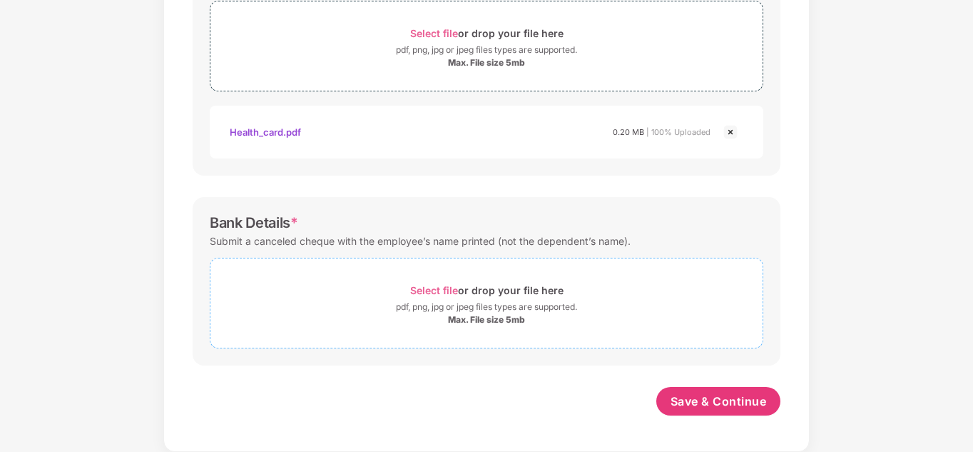
click at [465, 289] on div "Select file or drop your file here" at bounding box center [486, 289] width 153 height 19
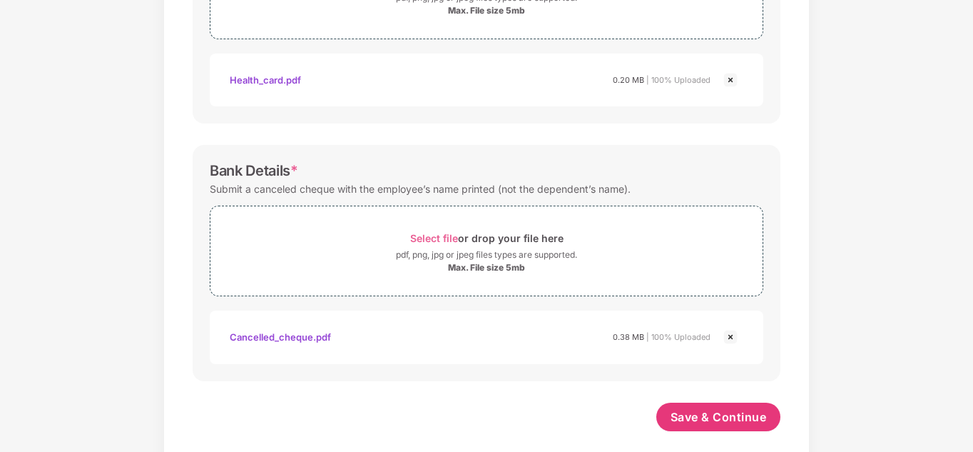
scroll to position [605, 0]
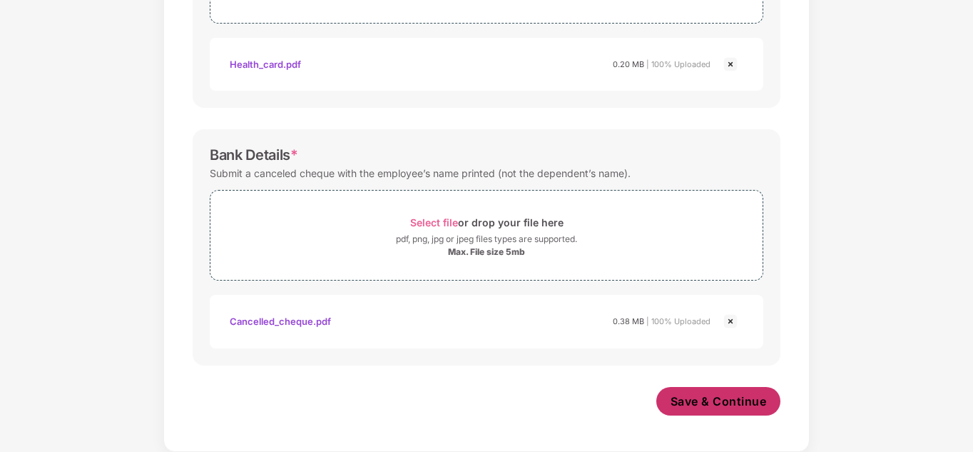
click at [684, 398] on span "Save & Continue" at bounding box center [719, 401] width 96 height 16
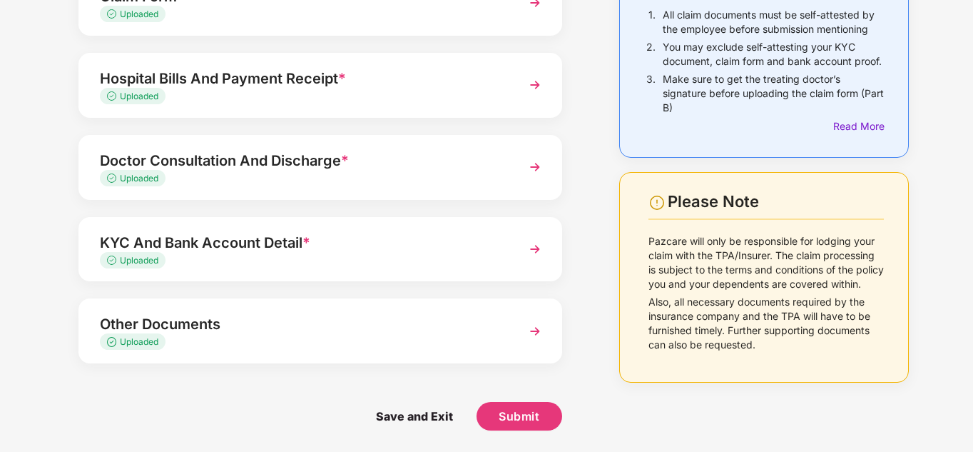
scroll to position [0, 0]
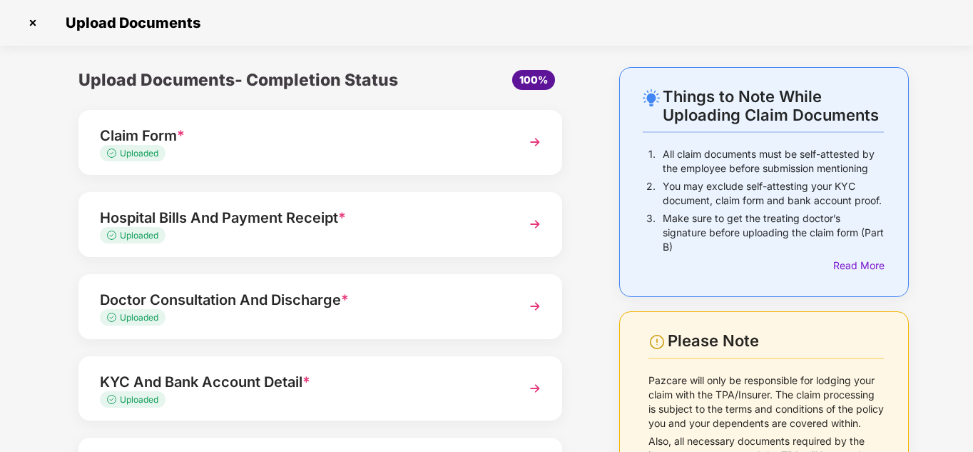
click at [438, 142] on div "Claim Form *" at bounding box center [302, 135] width 404 height 23
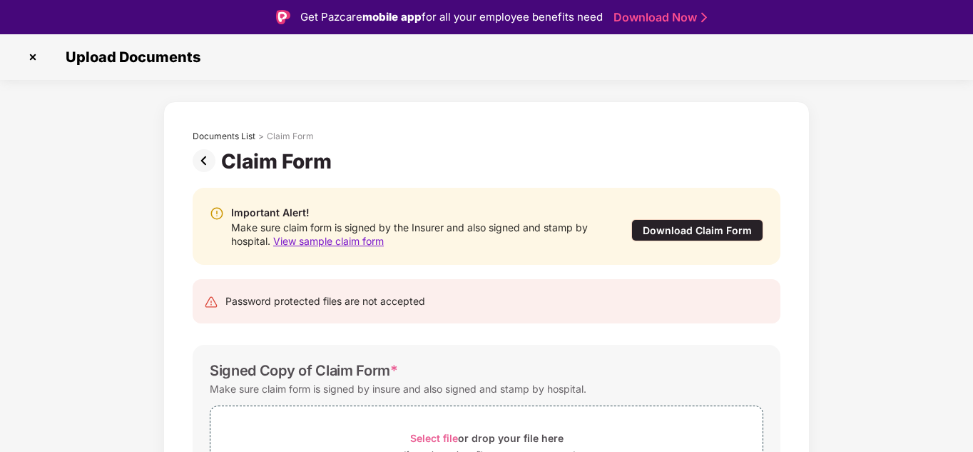
scroll to position [181, 0]
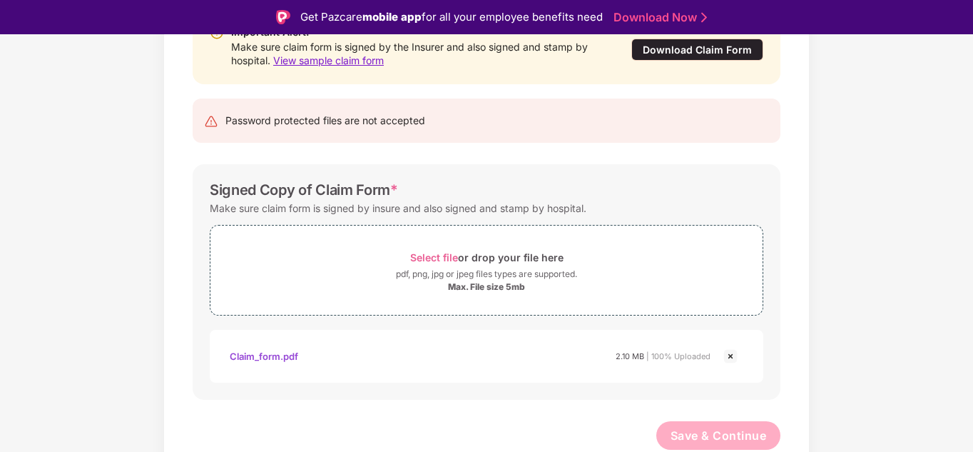
click at [258, 355] on div "Claim_form.pdf" at bounding box center [264, 356] width 69 height 24
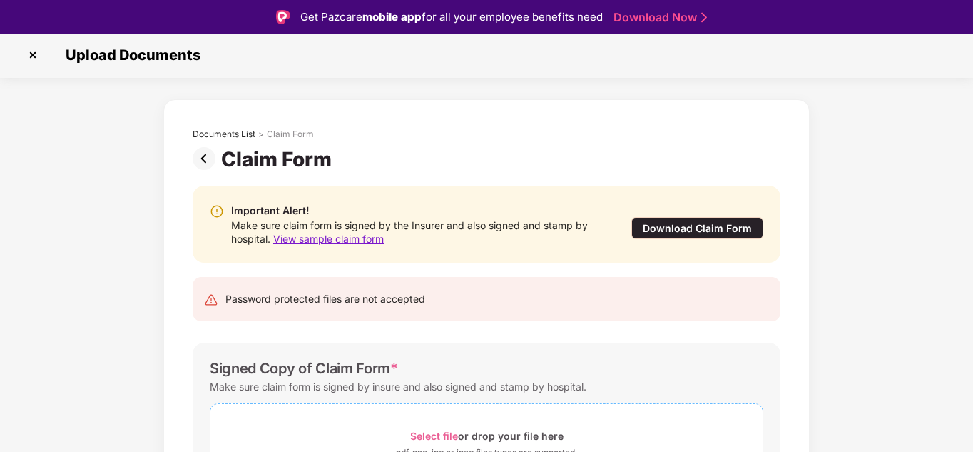
scroll to position [0, 0]
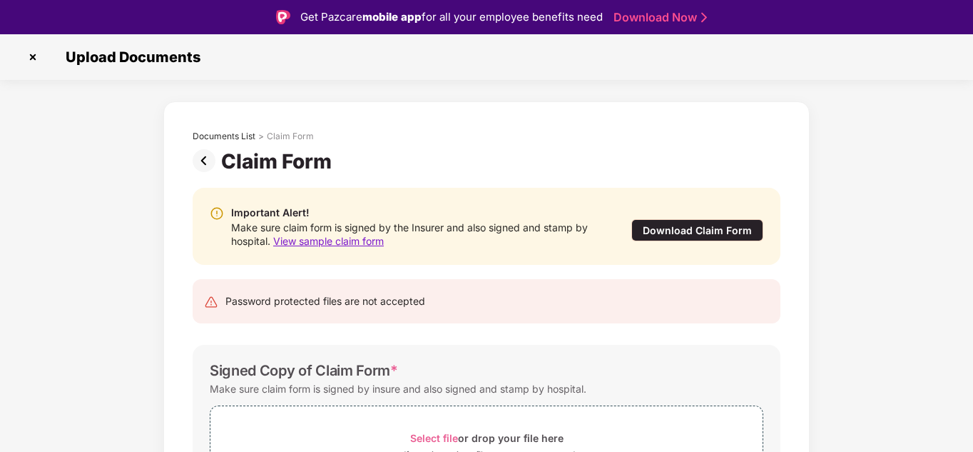
click at [29, 54] on img at bounding box center [32, 57] width 23 height 23
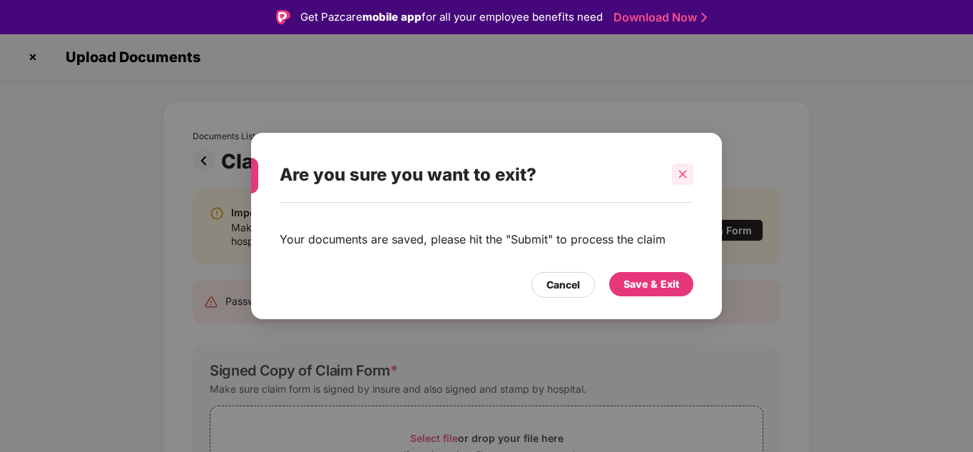
click at [678, 170] on icon "close" at bounding box center [683, 174] width 10 height 10
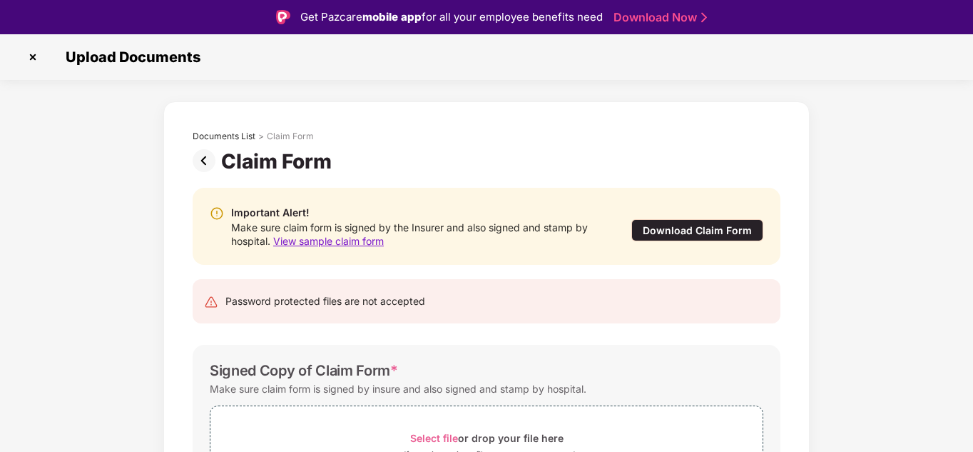
click at [208, 156] on img at bounding box center [207, 160] width 29 height 23
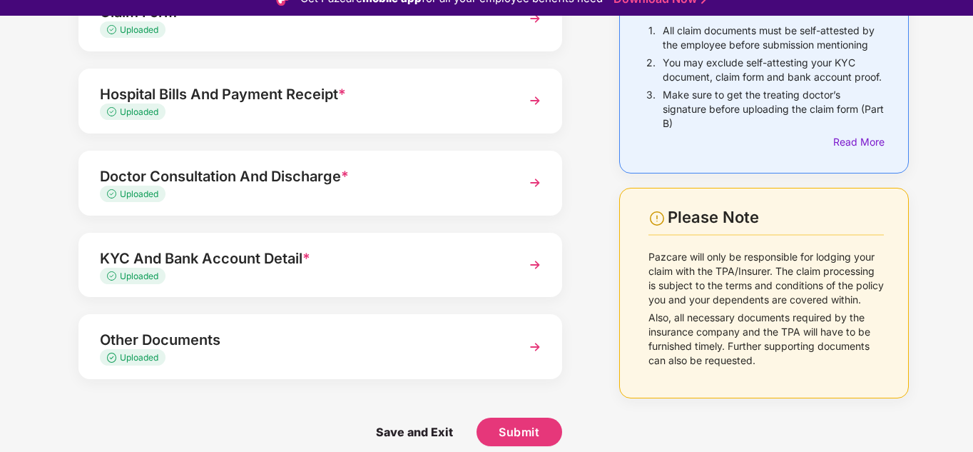
scroll to position [34, 0]
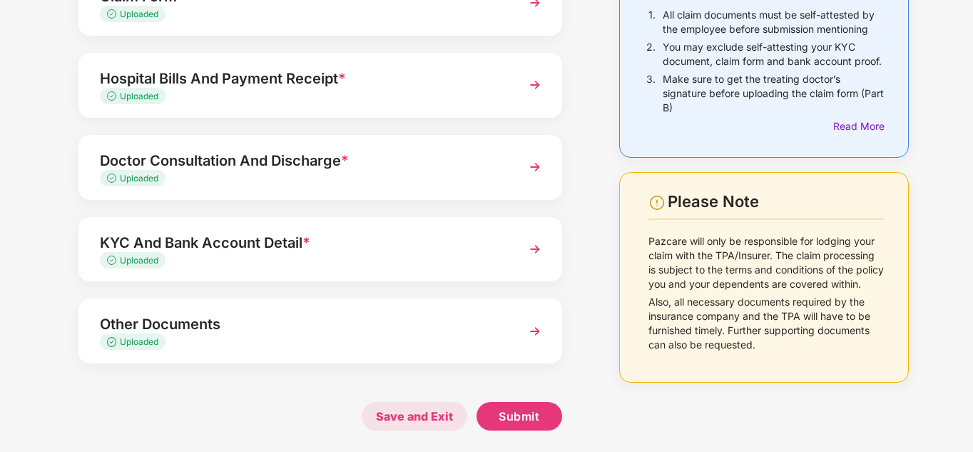
click at [425, 420] on span "Save and Exit" at bounding box center [415, 416] width 106 height 29
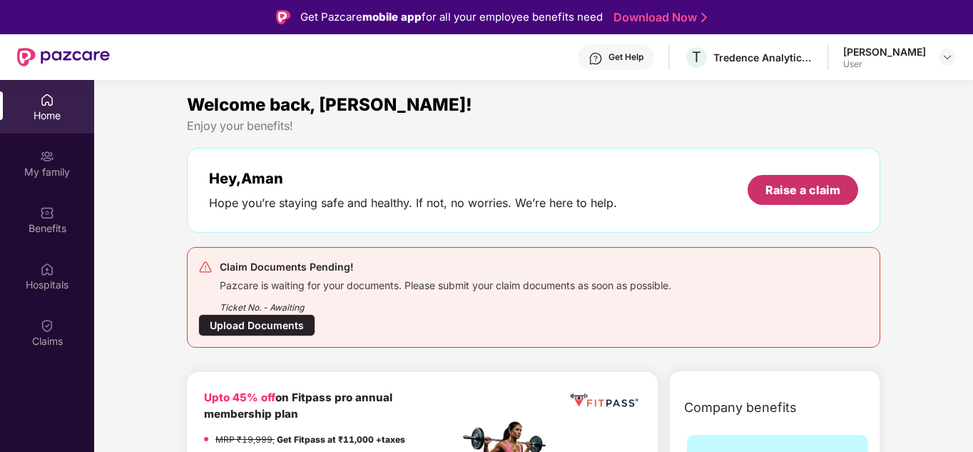
click at [772, 186] on div "Raise a claim" at bounding box center [803, 190] width 75 height 16
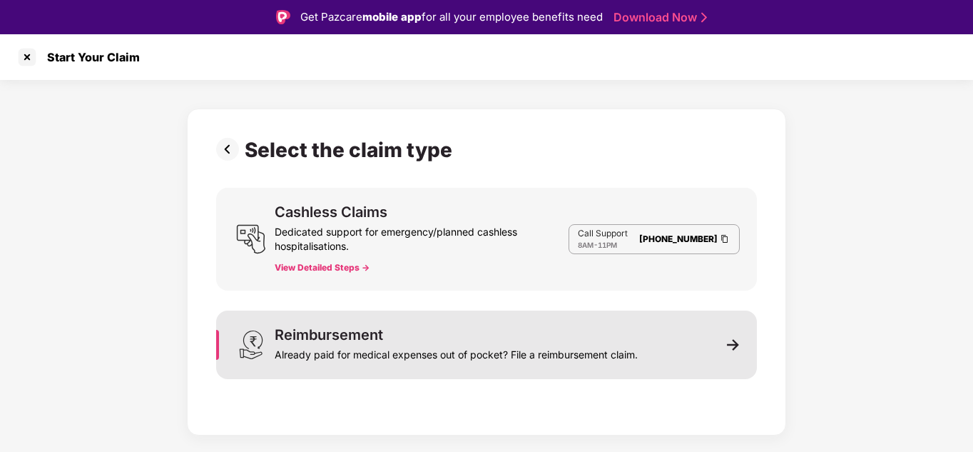
click at [382, 345] on div "Already paid for medical expenses out of pocket? File a reimbursement claim." at bounding box center [456, 352] width 363 height 20
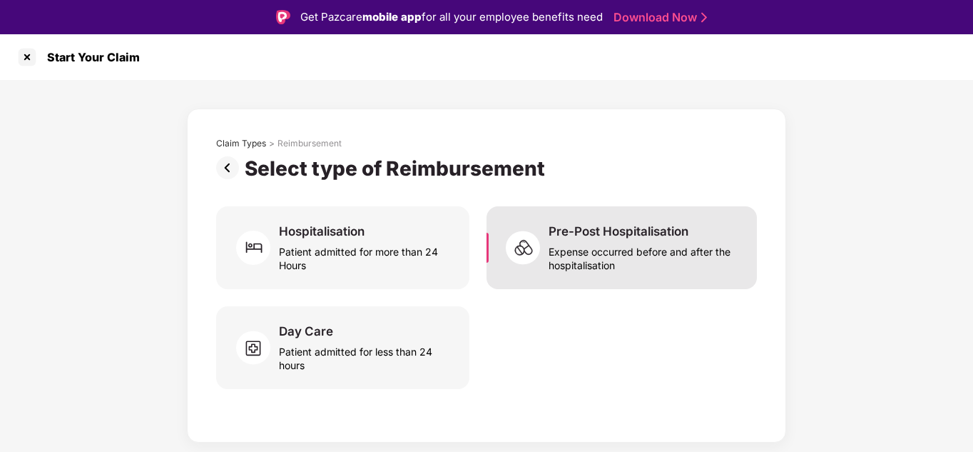
click at [594, 219] on div "Pre-Post Hospitalisation Expense occurred before and after the hospitalisation" at bounding box center [622, 247] width 270 height 83
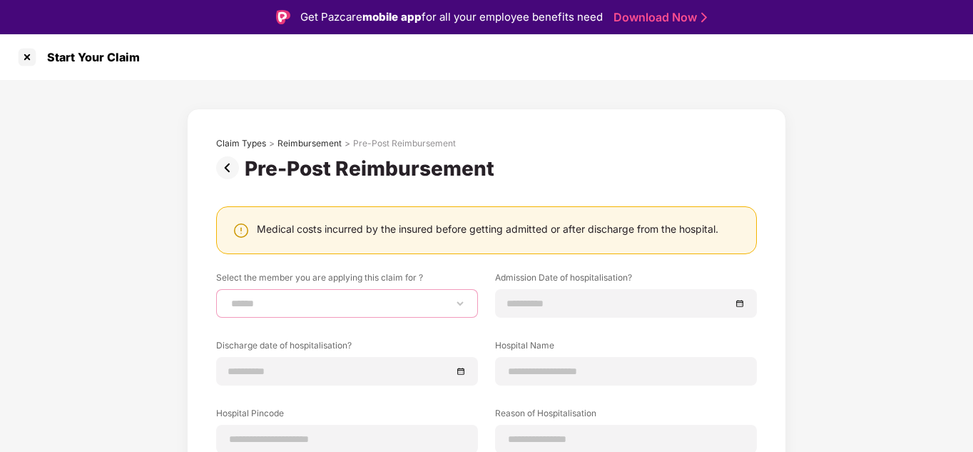
click at [373, 303] on select "**********" at bounding box center [347, 303] width 238 height 11
select select "**********"
click at [228, 298] on select "**********" at bounding box center [347, 303] width 238 height 11
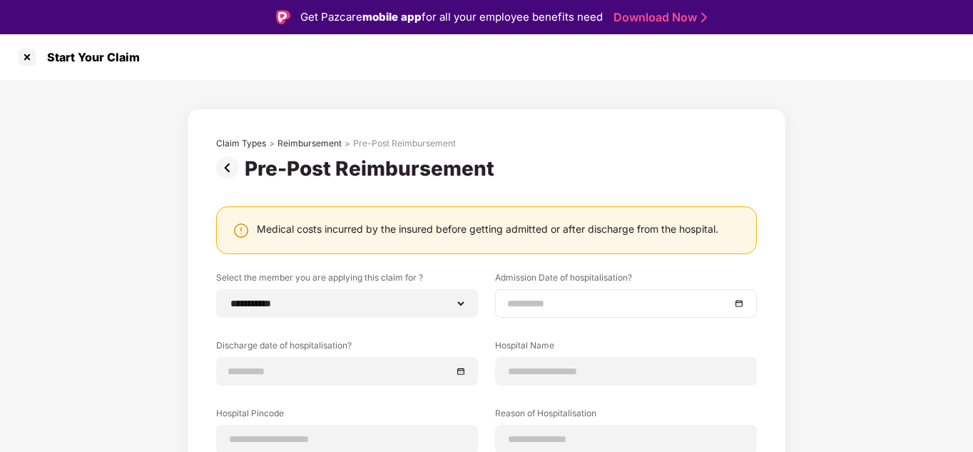
click at [609, 300] on input at bounding box center [618, 303] width 223 height 16
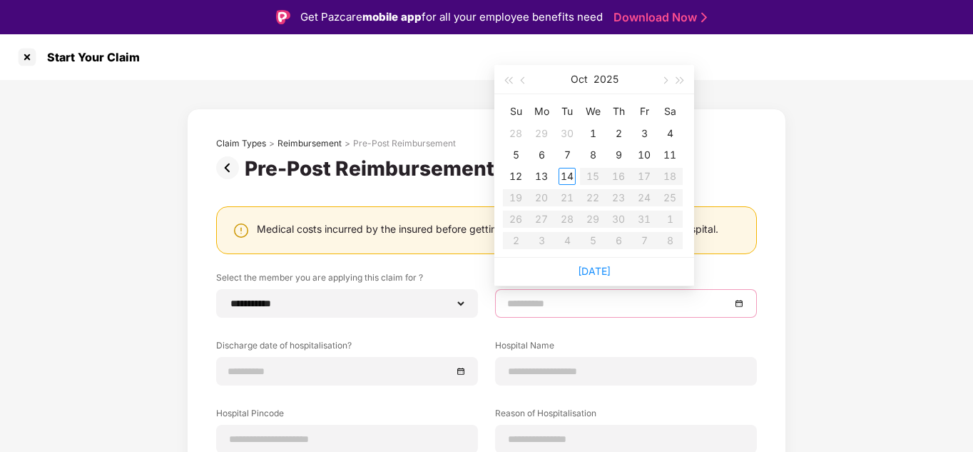
click at [833, 242] on div "**********" at bounding box center [486, 381] width 973 height 602
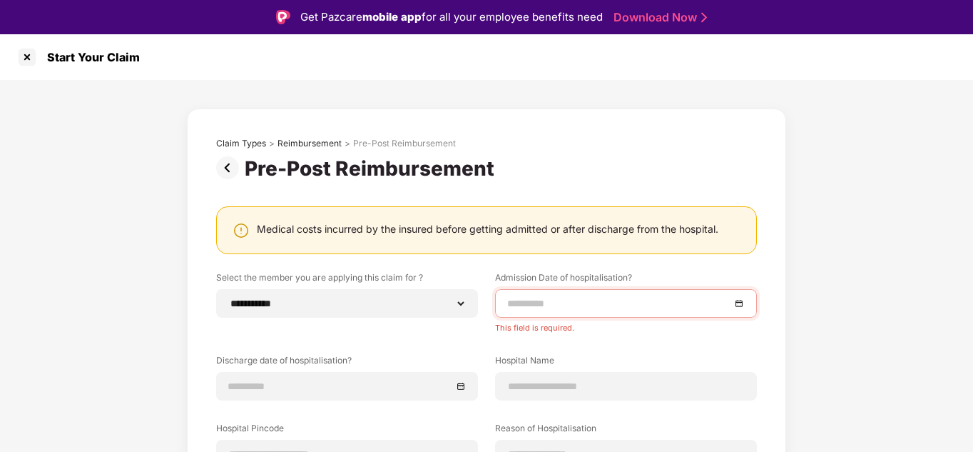
click at [741, 301] on div at bounding box center [626, 303] width 238 height 16
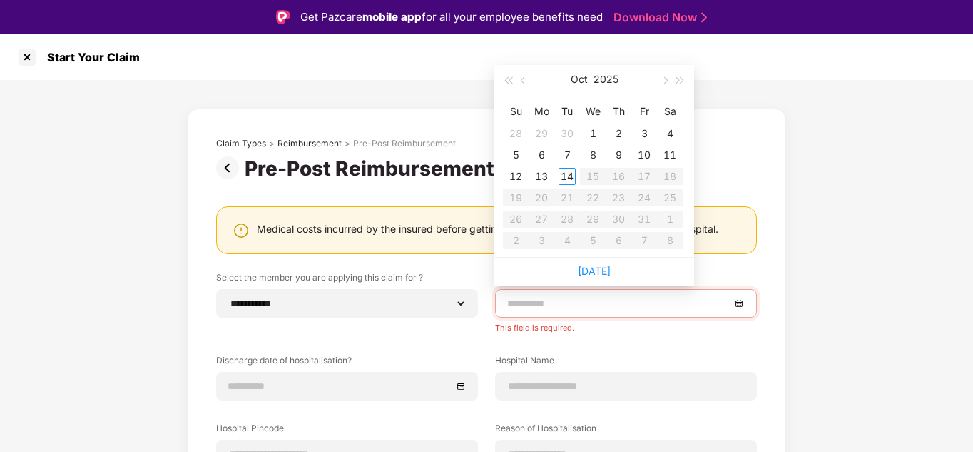
click at [779, 244] on div "**********" at bounding box center [487, 402] width 600 height 588
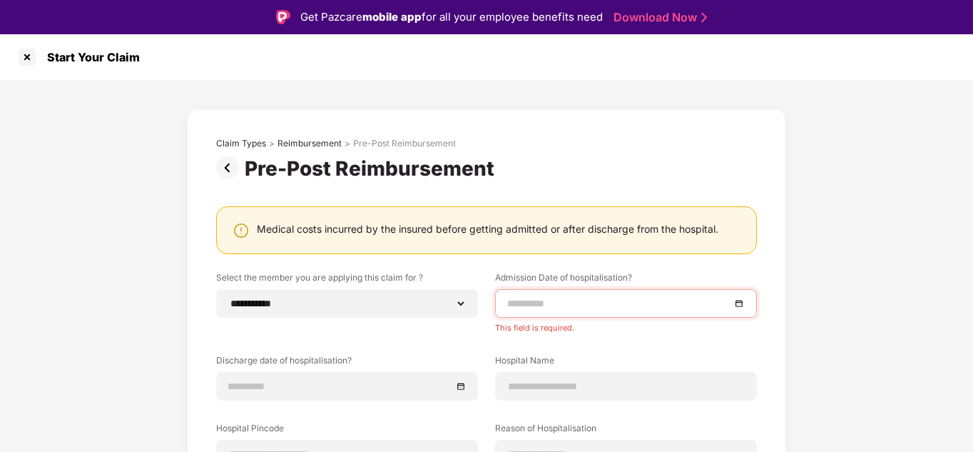
click at [742, 303] on div at bounding box center [626, 303] width 238 height 16
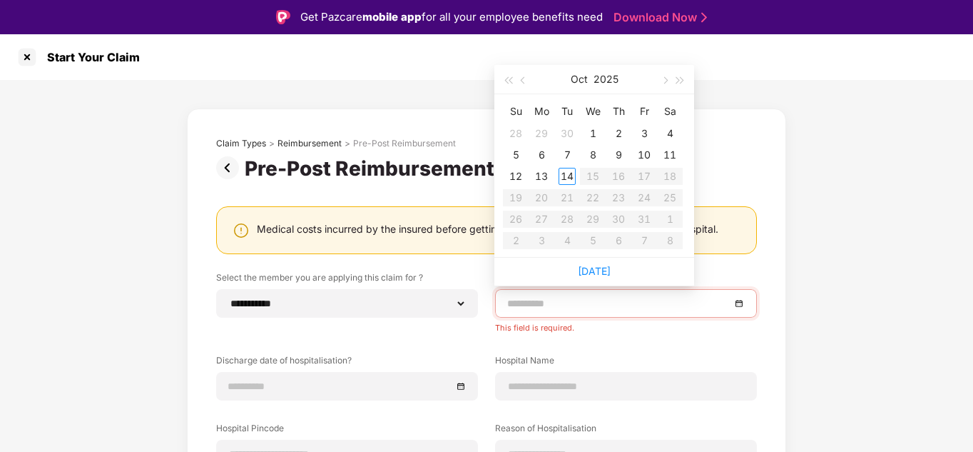
type input "**********"
click at [508, 76] on button "button" at bounding box center [508, 79] width 16 height 29
type input "**********"
click at [669, 173] on div "19" at bounding box center [670, 176] width 17 height 17
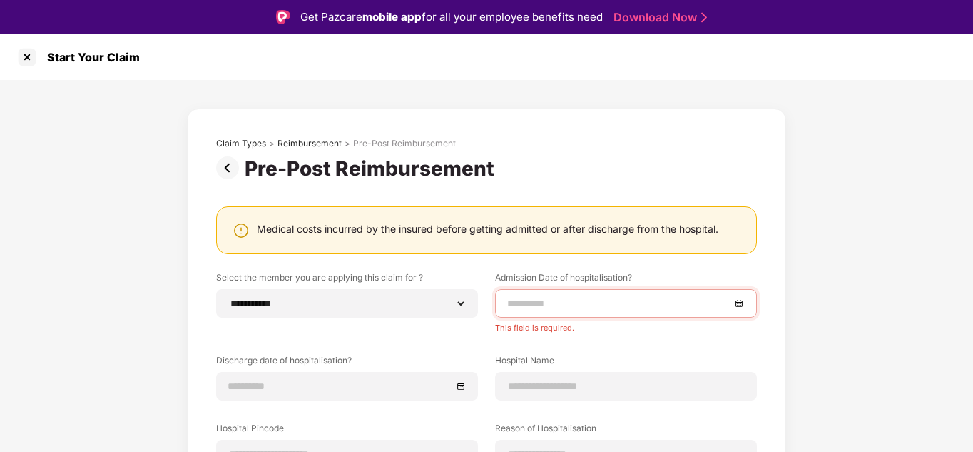
click at [741, 302] on div at bounding box center [626, 303] width 238 height 16
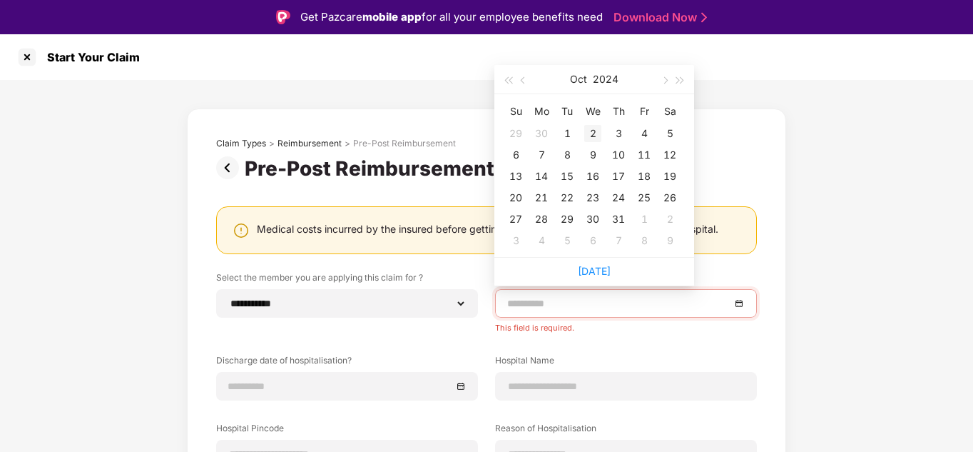
type input "**********"
click at [522, 81] on span "button" at bounding box center [524, 80] width 7 height 7
type input "**********"
click at [619, 176] on div "19" at bounding box center [618, 176] width 17 height 17
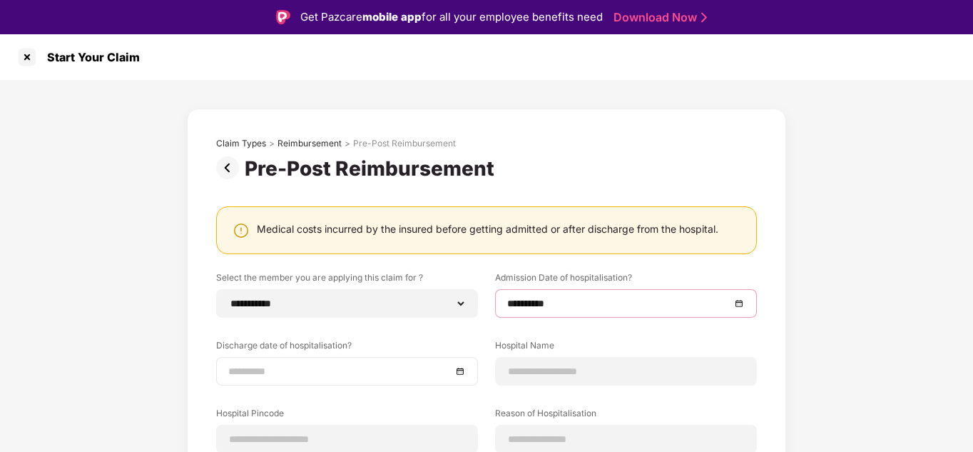
click at [460, 372] on div at bounding box center [347, 371] width 238 height 16
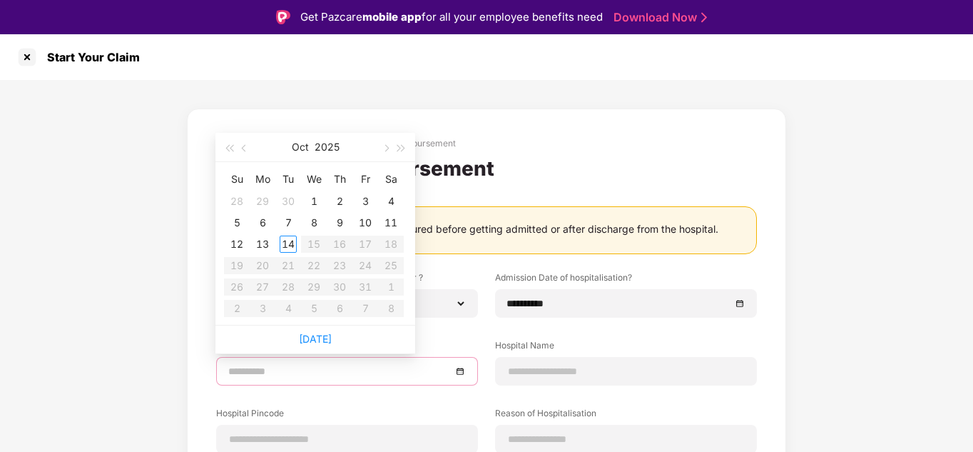
type input "**********"
click at [244, 148] on span "button" at bounding box center [245, 148] width 7 height 7
type input "**********"
click at [388, 265] on div "27" at bounding box center [391, 265] width 17 height 17
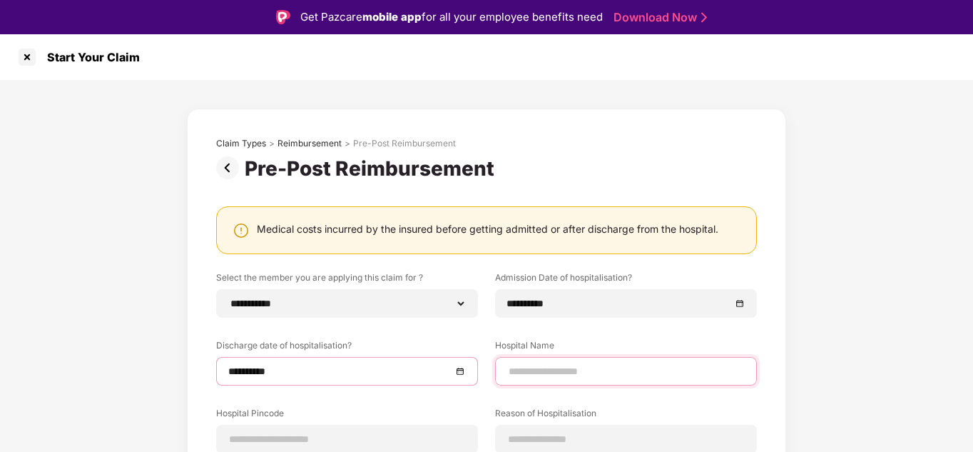
click at [543, 365] on input at bounding box center [626, 371] width 238 height 15
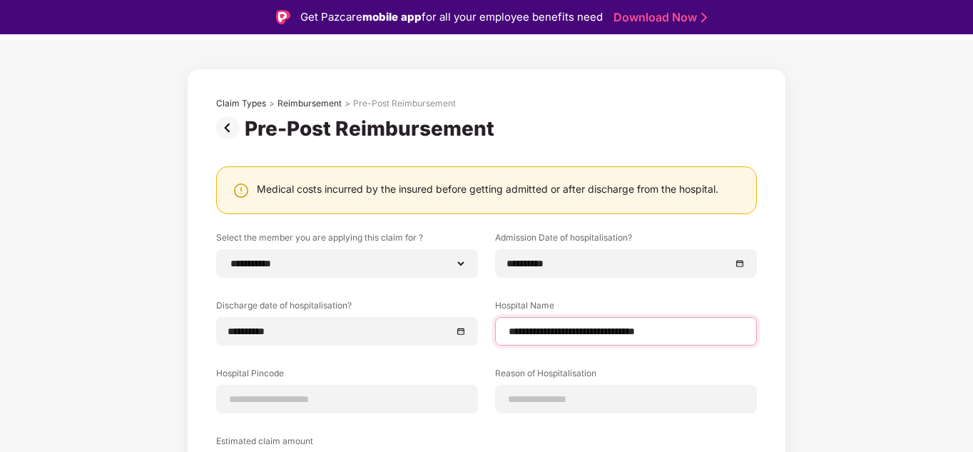
scroll to position [71, 0]
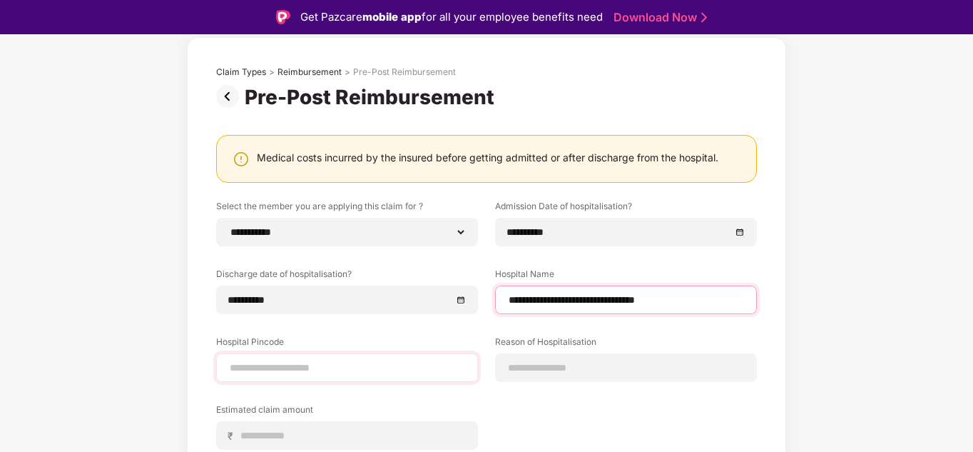
type input "**********"
click at [432, 370] on input at bounding box center [347, 367] width 238 height 15
type input "******"
select select "********"
select select "**********"
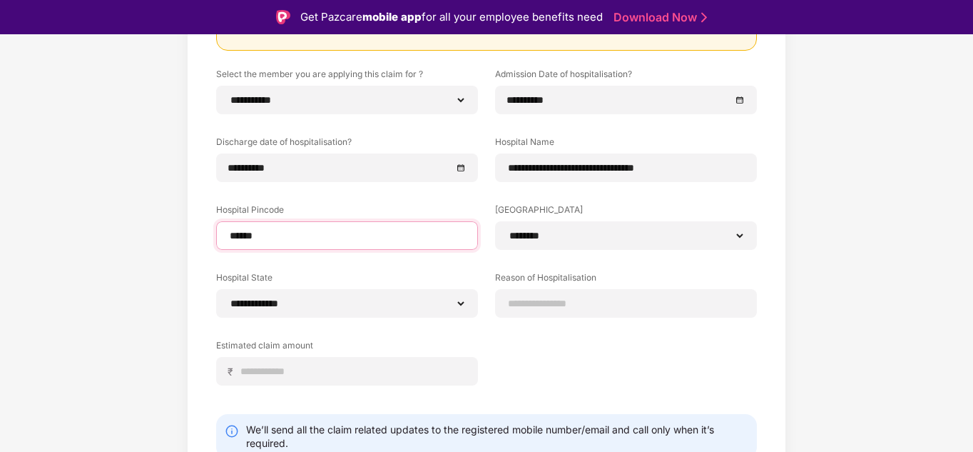
scroll to position [214, 0]
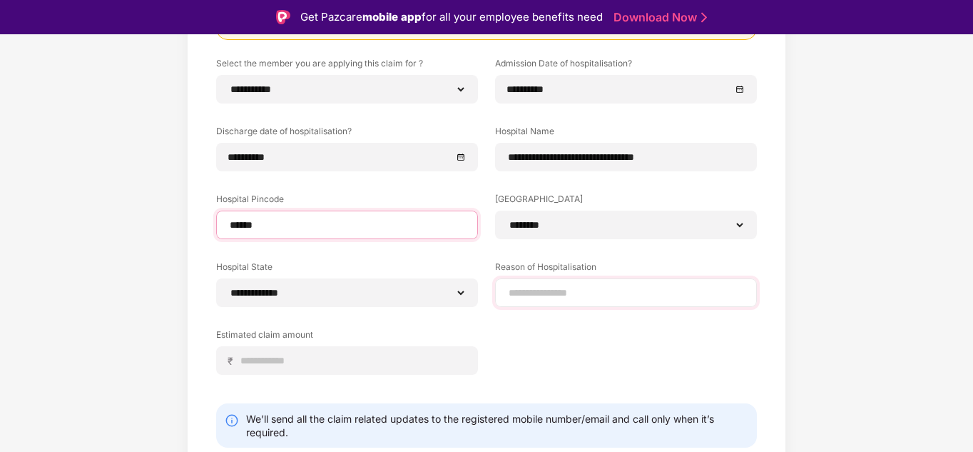
type input "******"
click at [537, 296] on input at bounding box center [626, 292] width 238 height 15
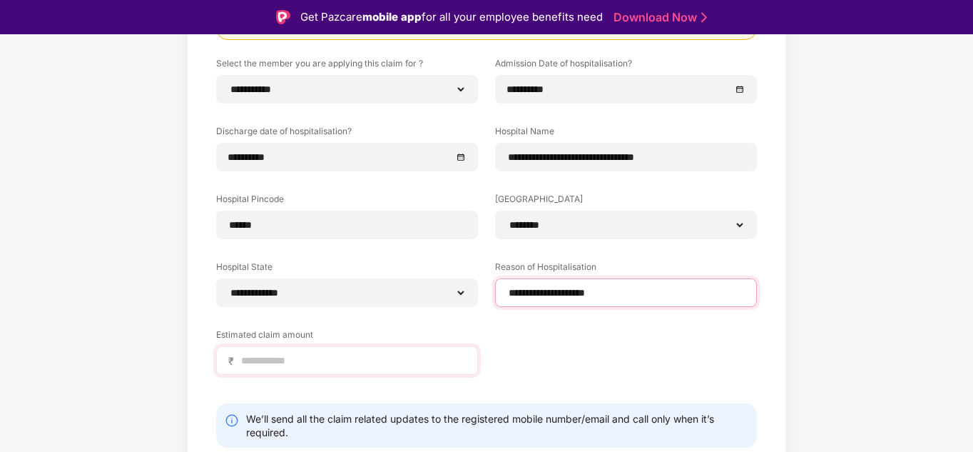
type input "**********"
click at [400, 370] on div "₹" at bounding box center [347, 360] width 262 height 29
click at [404, 361] on input at bounding box center [353, 360] width 226 height 15
click at [281, 361] on input "****" at bounding box center [353, 360] width 226 height 15
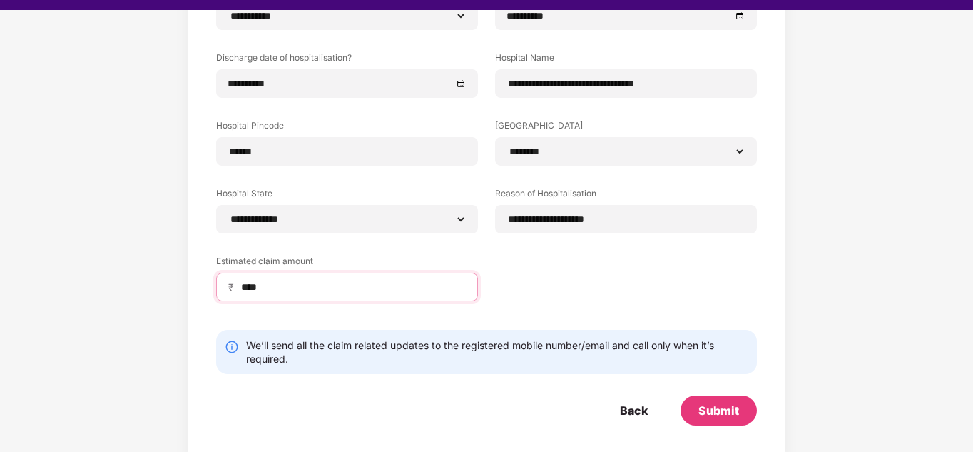
scroll to position [34, 0]
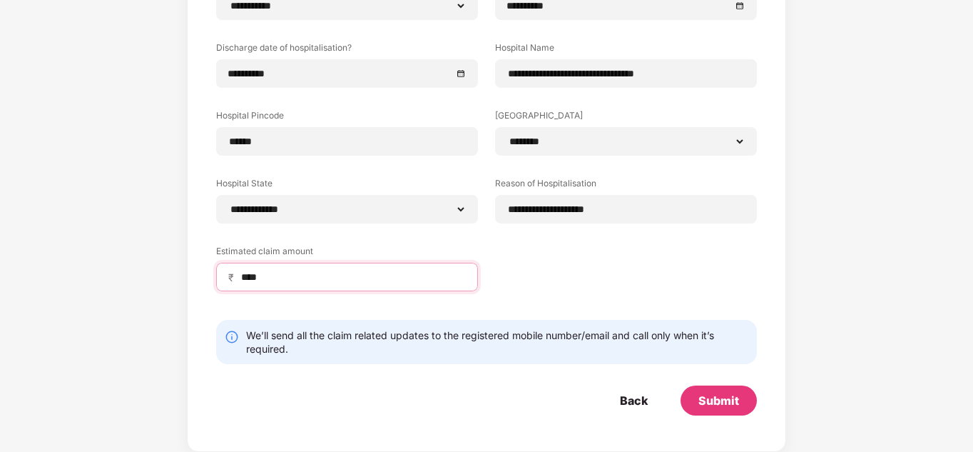
type input "****"
click at [717, 417] on div "**********" at bounding box center [487, 131] width 600 height 641
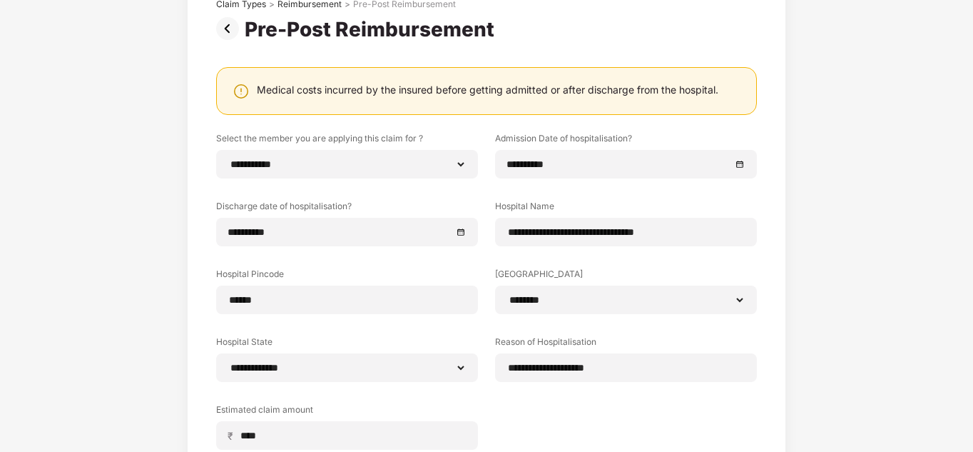
scroll to position [263, 0]
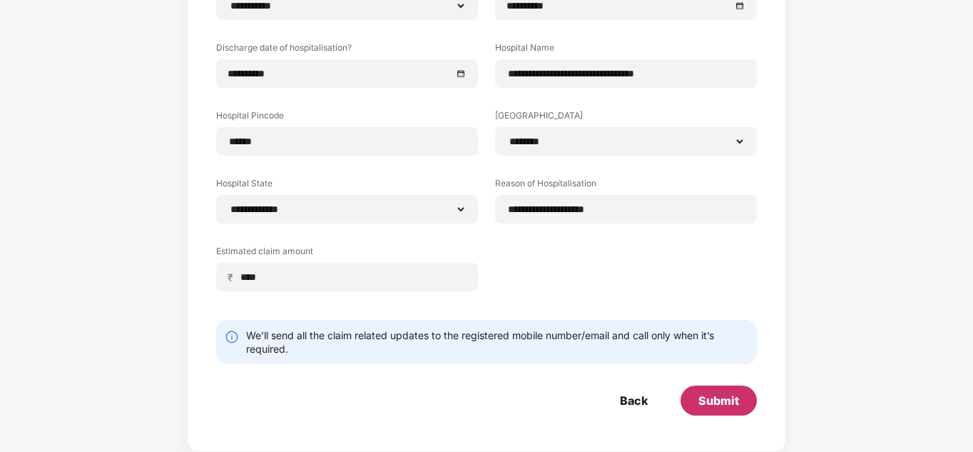
click at [722, 399] on div "Submit" at bounding box center [719, 401] width 41 height 16
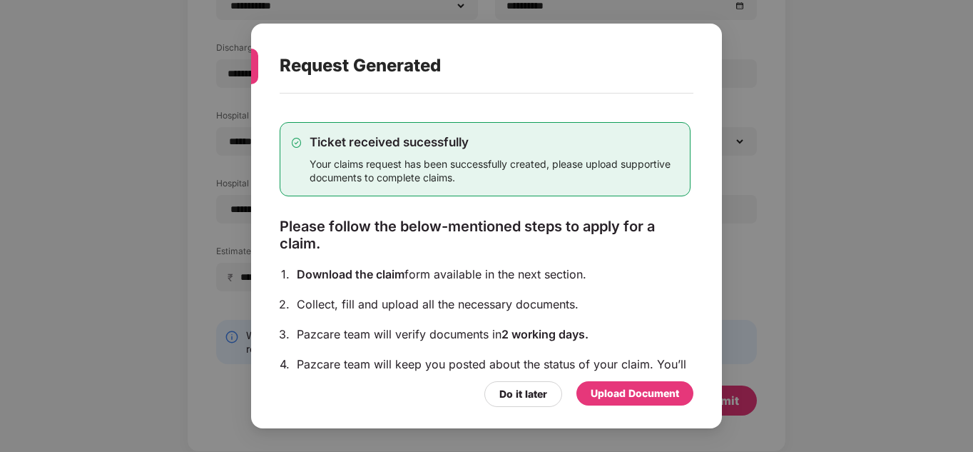
click at [668, 390] on div "Upload Document" at bounding box center [635, 393] width 88 height 16
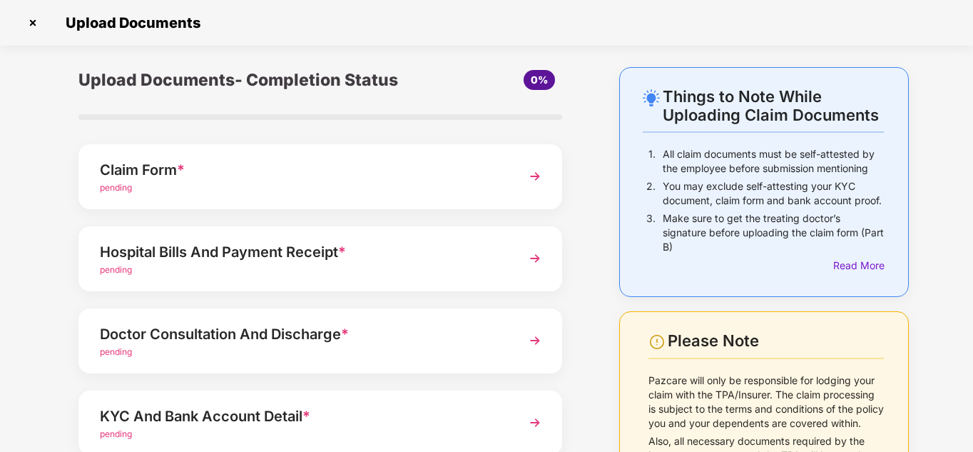
click at [442, 178] on div "Claim Form *" at bounding box center [302, 169] width 404 height 23
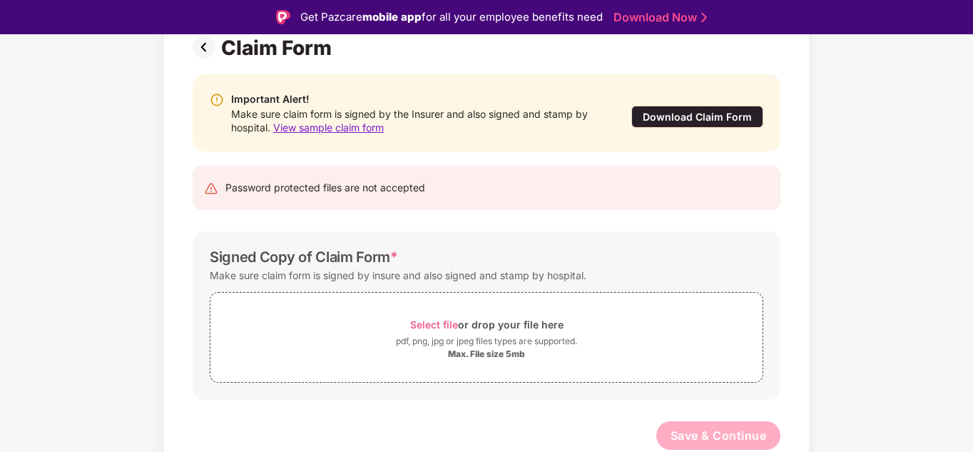
scroll to position [34, 0]
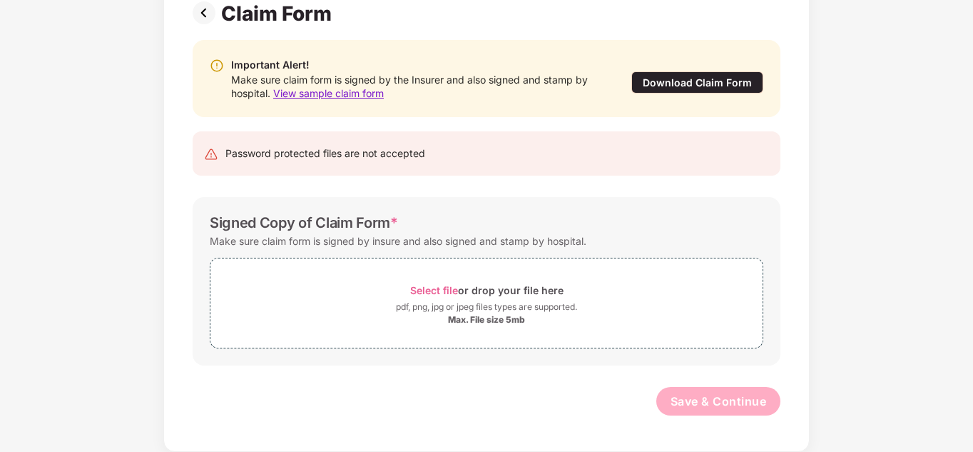
click at [342, 90] on span "View sample claim form" at bounding box center [328, 93] width 111 height 12
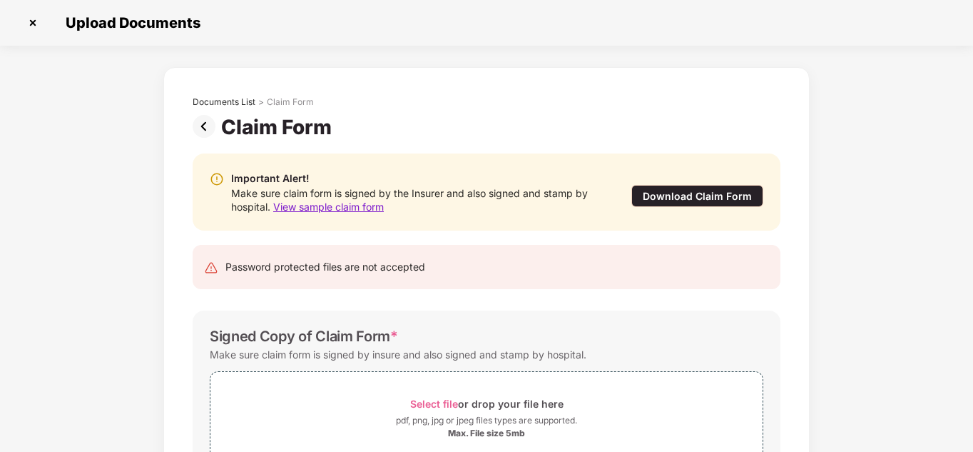
click at [199, 126] on img at bounding box center [207, 126] width 29 height 23
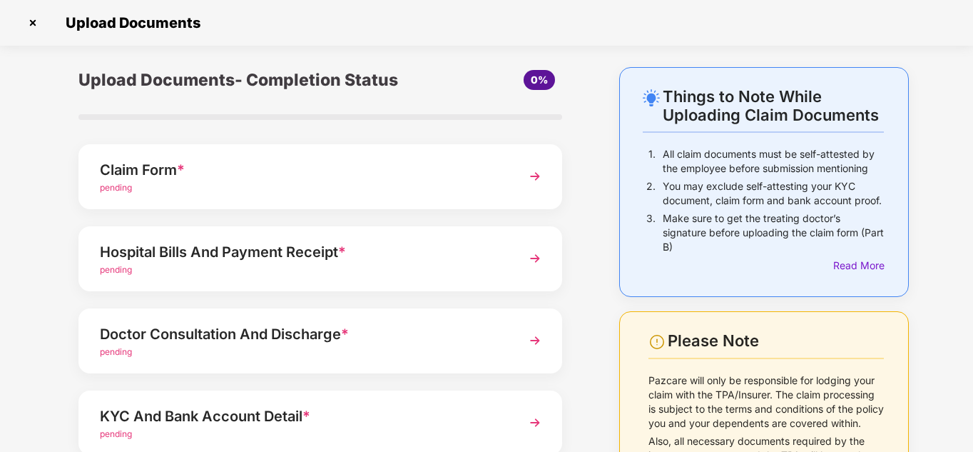
click at [398, 253] on div "Hospital Bills And Payment Receipt *" at bounding box center [302, 252] width 404 height 23
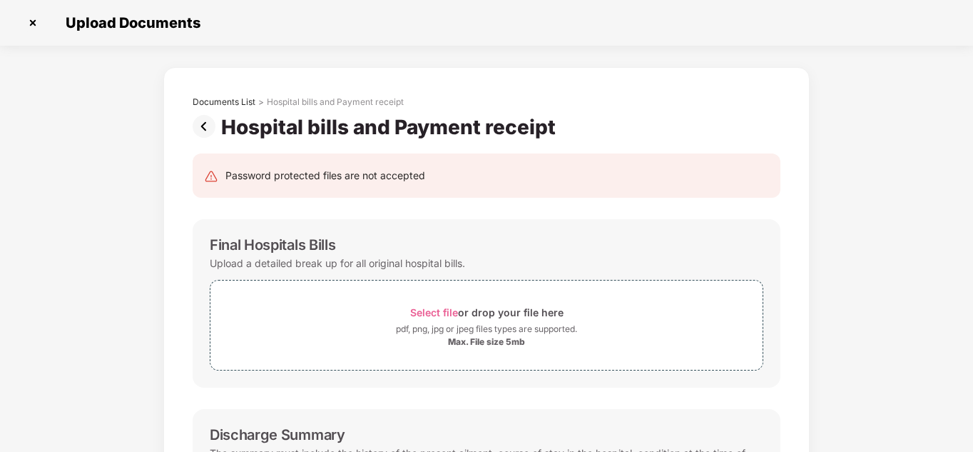
click at [208, 123] on img at bounding box center [207, 126] width 29 height 23
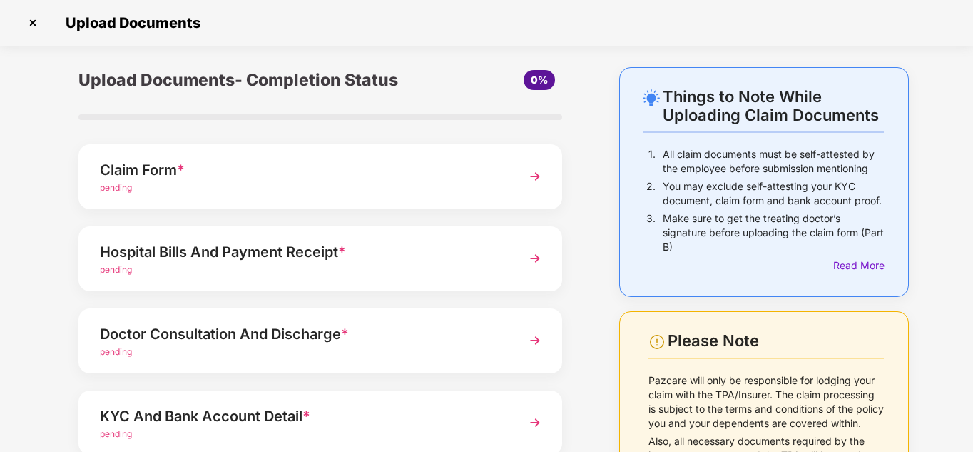
scroll to position [179, 0]
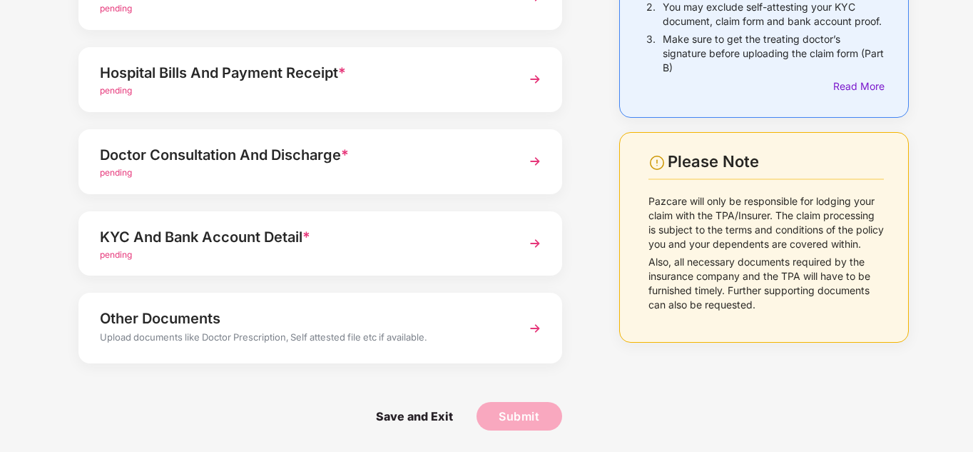
click at [344, 237] on div "KYC And Bank Account Detail *" at bounding box center [302, 237] width 404 height 23
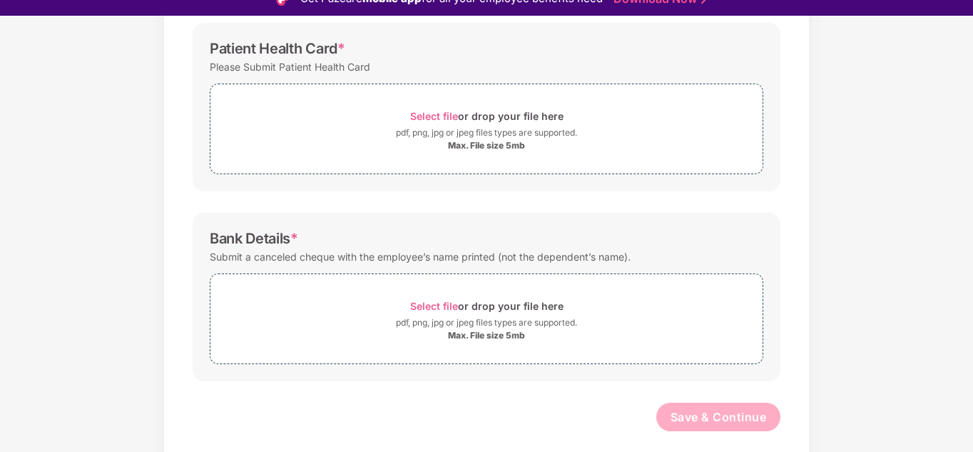
scroll to position [34, 0]
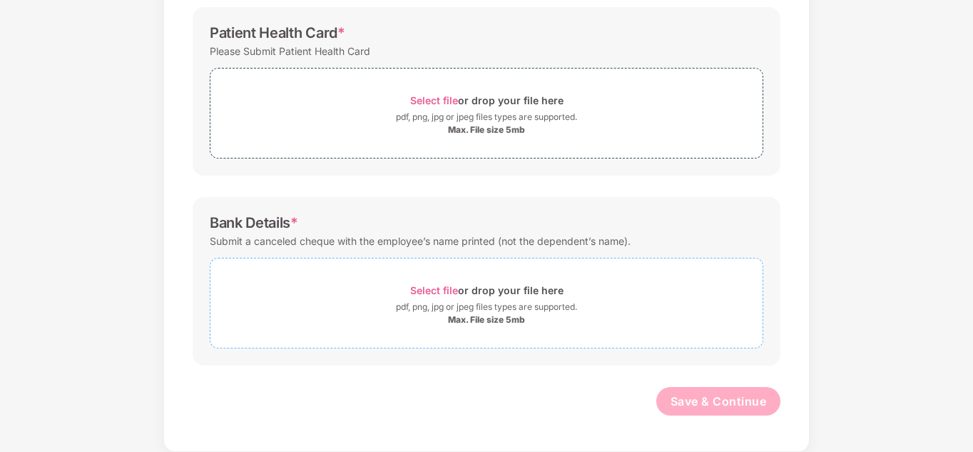
click at [475, 318] on div "Max. File size 5mb" at bounding box center [486, 319] width 77 height 11
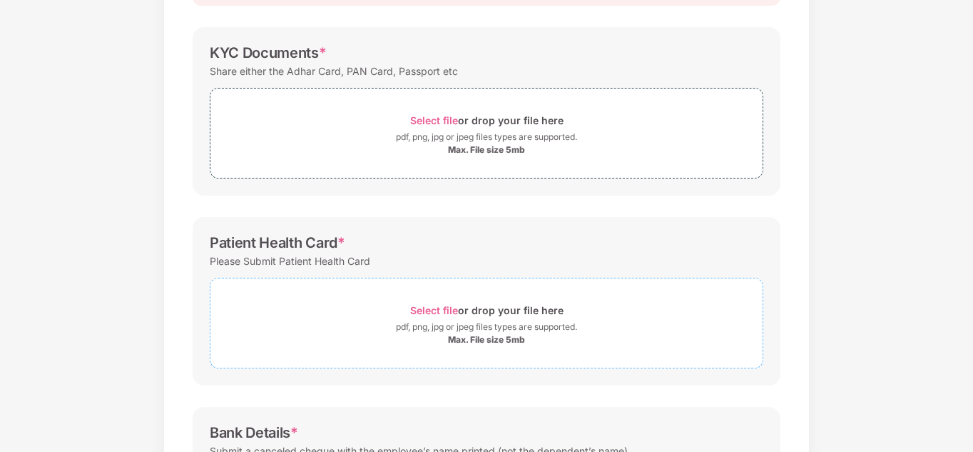
scroll to position [188, 0]
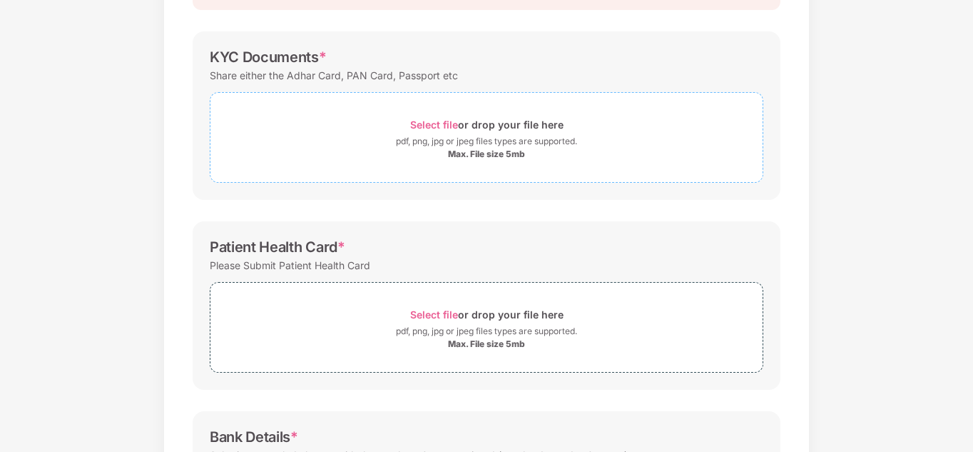
click at [479, 142] on div "pdf, png, jpg or jpeg files types are supported." at bounding box center [486, 141] width 181 height 14
click at [413, 338] on div "pdf, png, jpg or jpeg files types are supported." at bounding box center [486, 331] width 181 height 14
click at [423, 133] on div "Select file or drop your file here" at bounding box center [486, 124] width 153 height 19
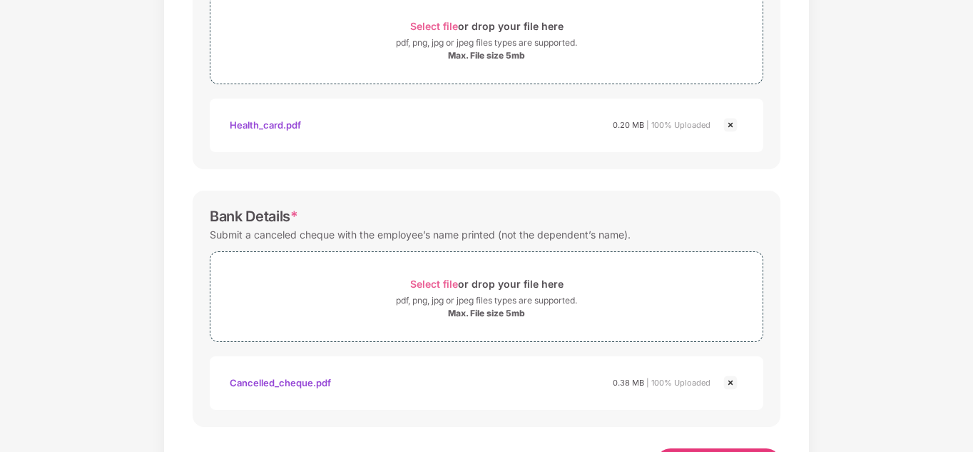
scroll to position [605, 0]
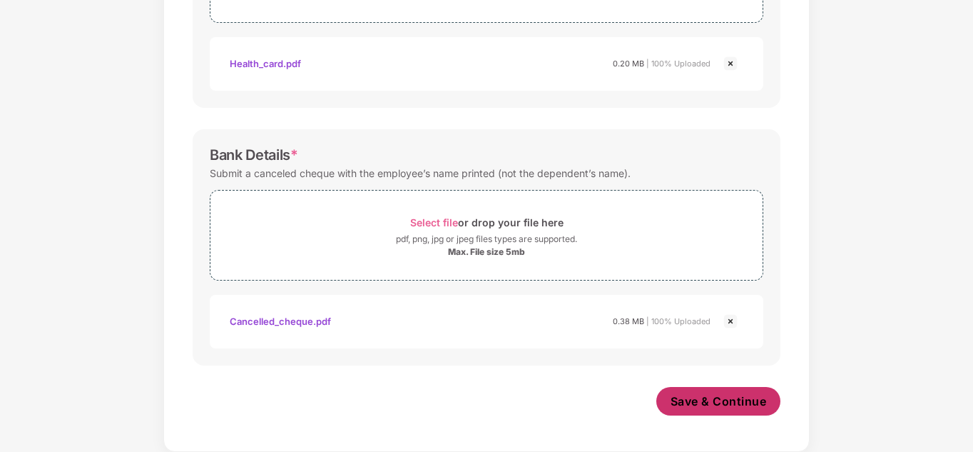
click at [726, 401] on span "Save & Continue" at bounding box center [719, 401] width 96 height 16
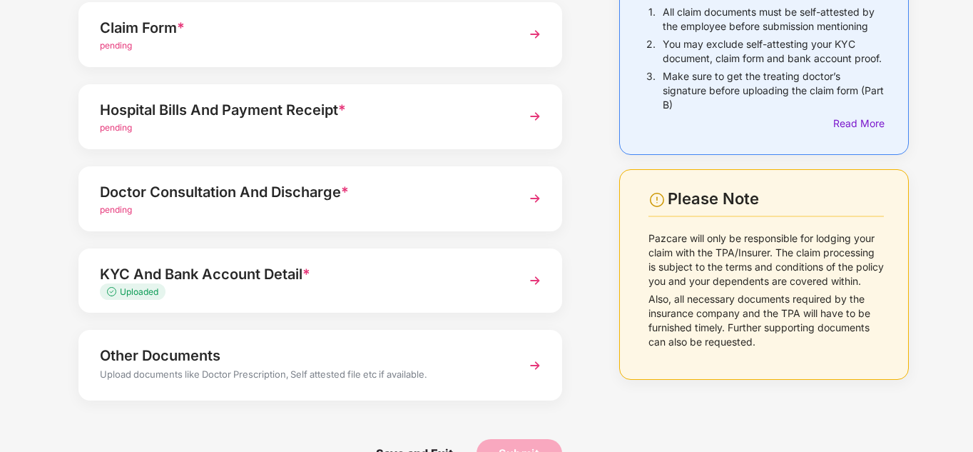
scroll to position [143, 0]
click at [288, 361] on div "Other Documents" at bounding box center [302, 354] width 404 height 23
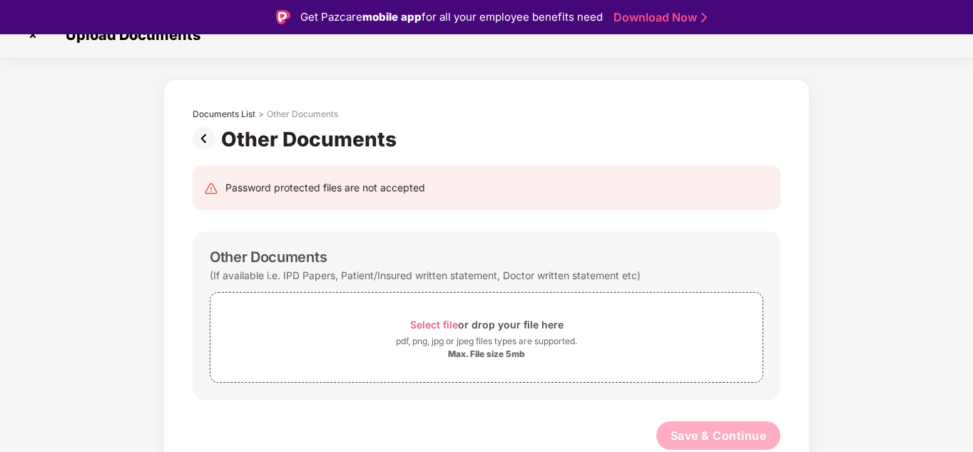
scroll to position [0, 0]
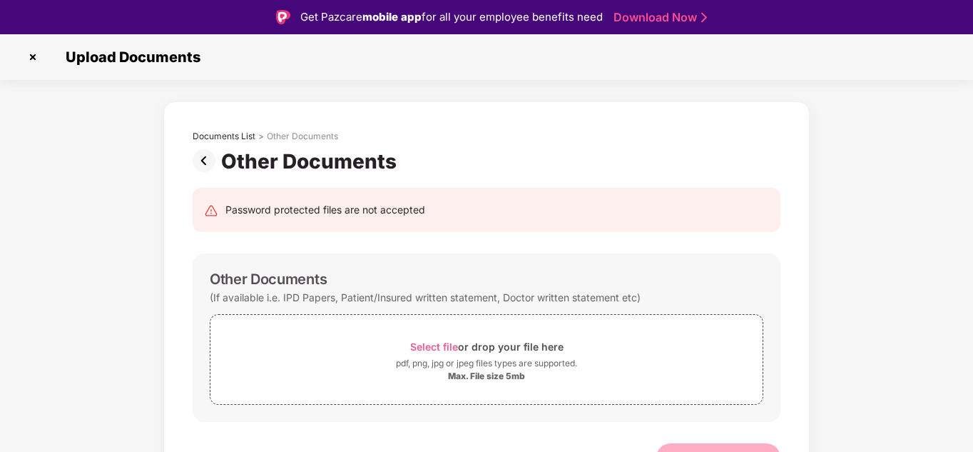
click at [30, 58] on img at bounding box center [32, 57] width 23 height 23
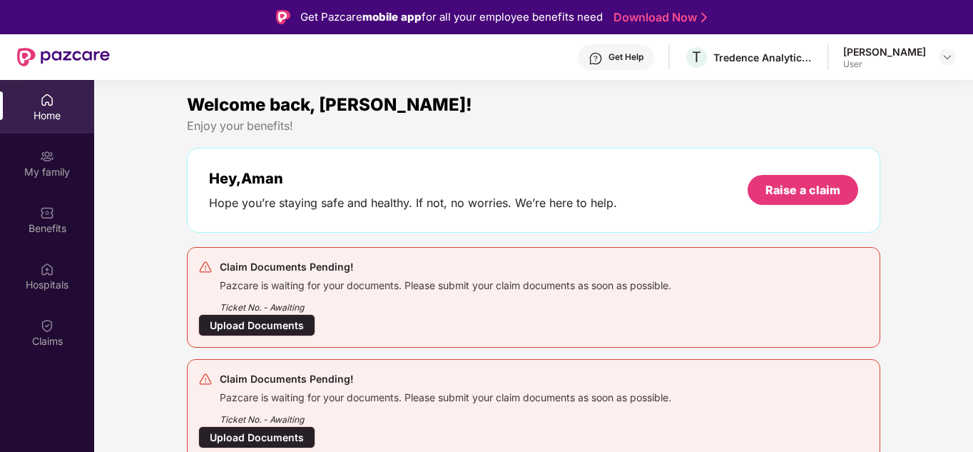
scroll to position [71, 0]
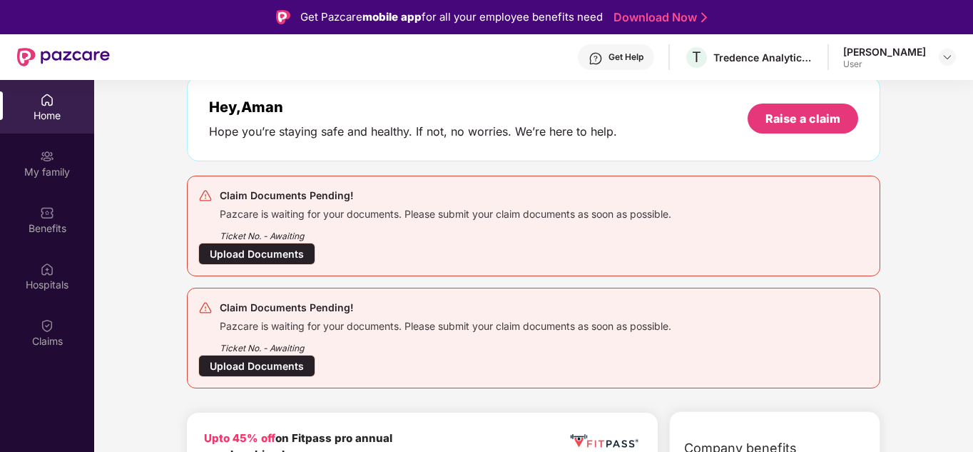
click at [238, 359] on div "Upload Documents" at bounding box center [256, 366] width 117 height 22
